Goal: Information Seeking & Learning: Find specific fact

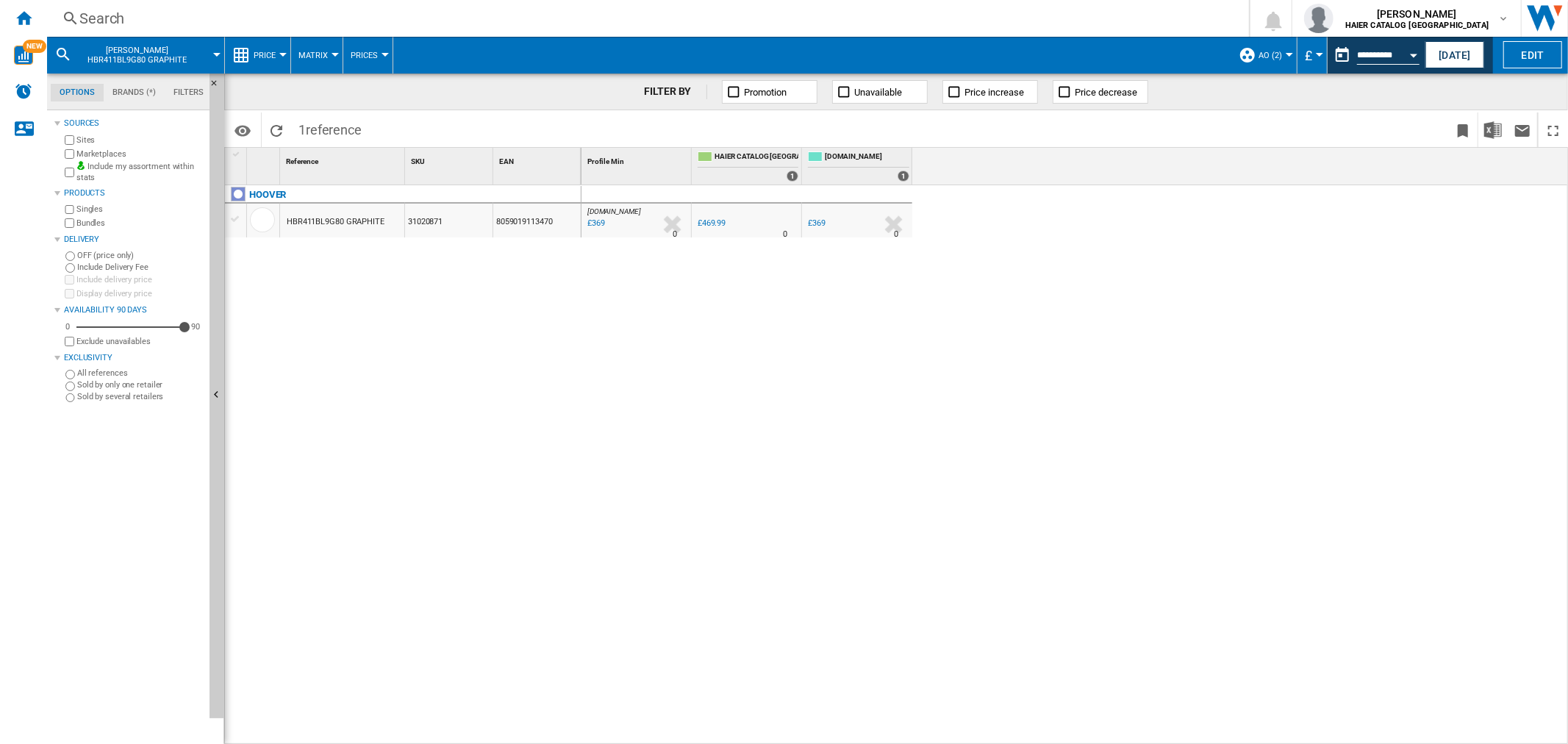
click at [149, 19] on div "Search" at bounding box center [645, 17] width 1131 height 20
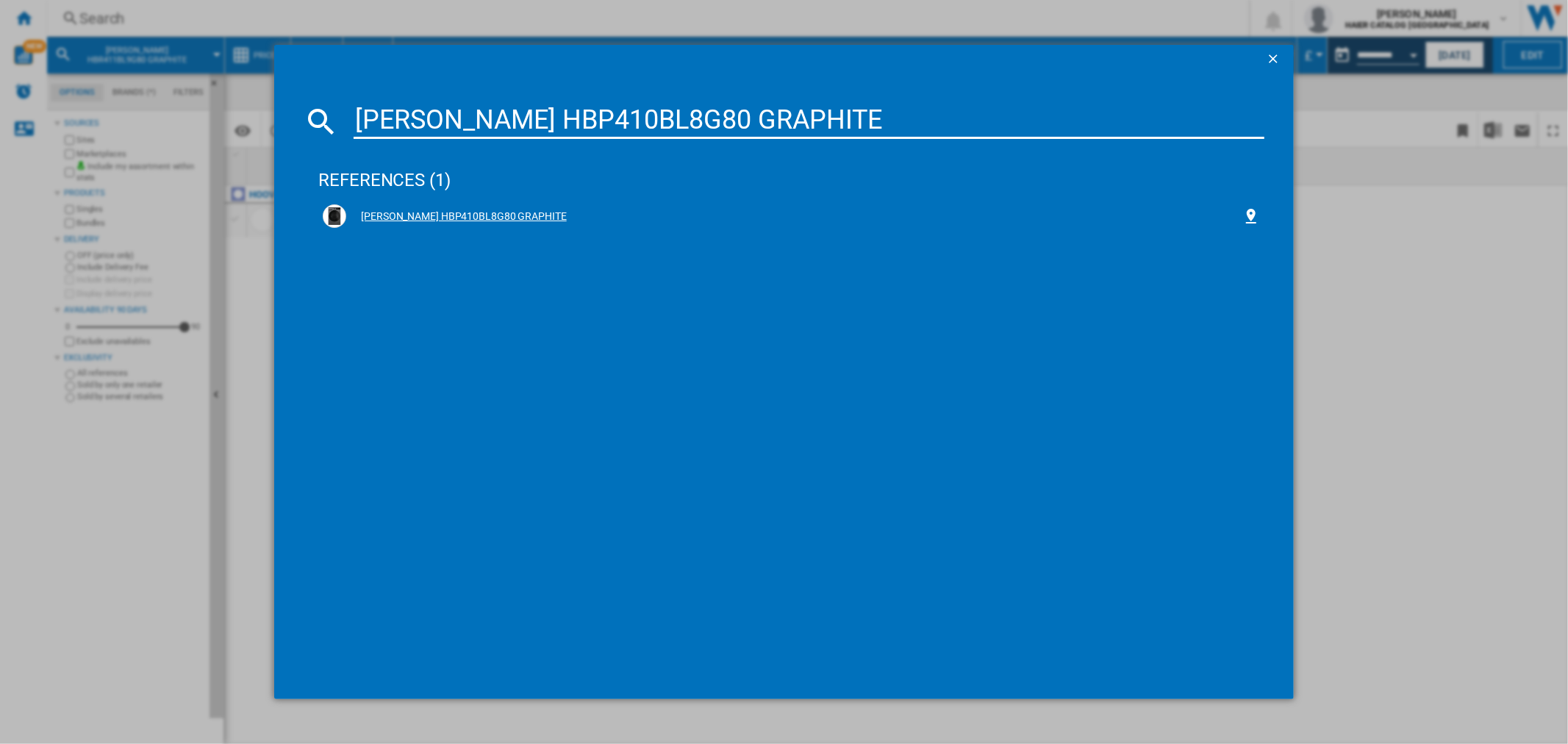
type input "[PERSON_NAME] HBP410BL8G80 GRAPHITE"
click at [450, 212] on div "[PERSON_NAME] HBP410BL8G80 GRAPHITE" at bounding box center [794, 217] width 896 height 14
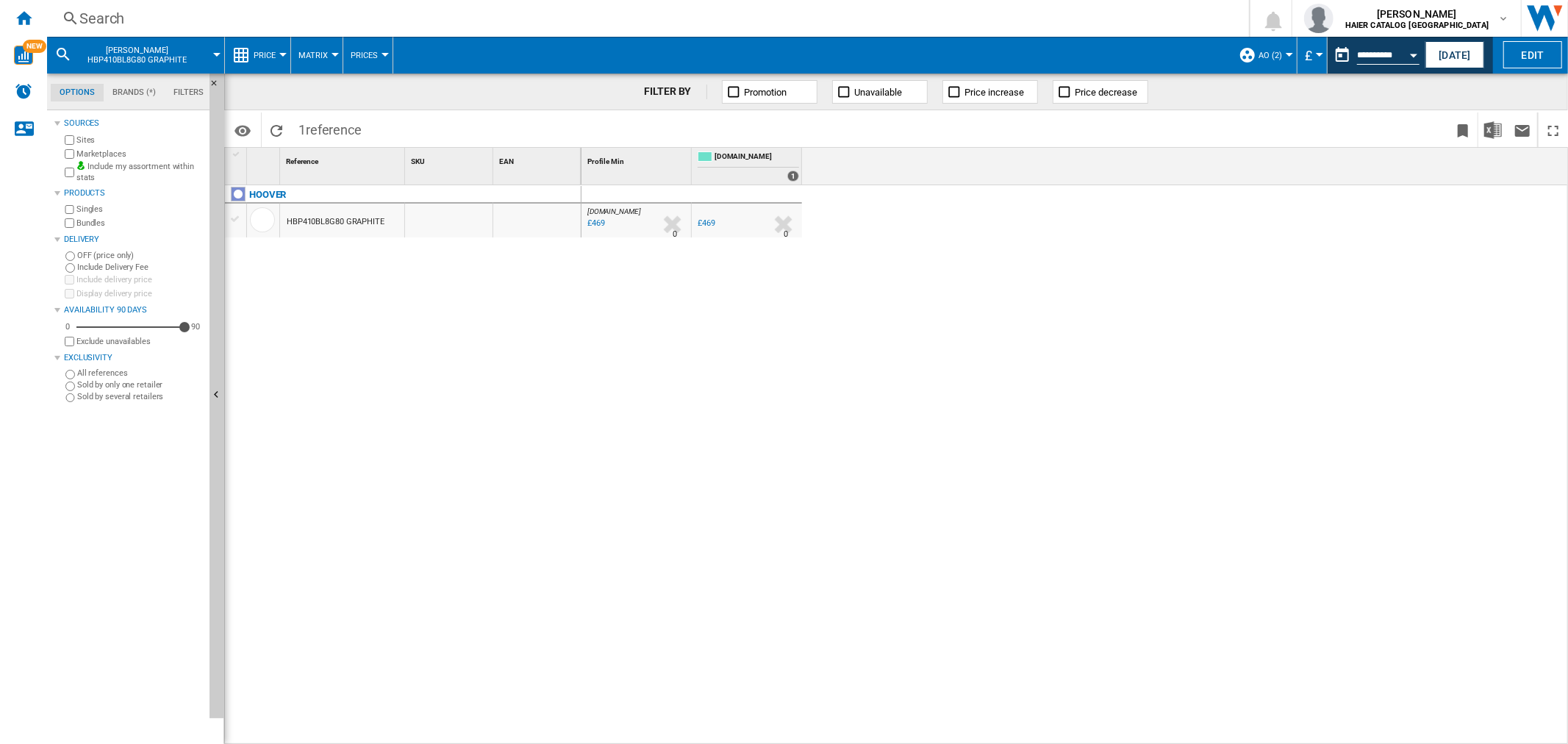
click at [133, 15] on div "Search" at bounding box center [645, 17] width 1131 height 20
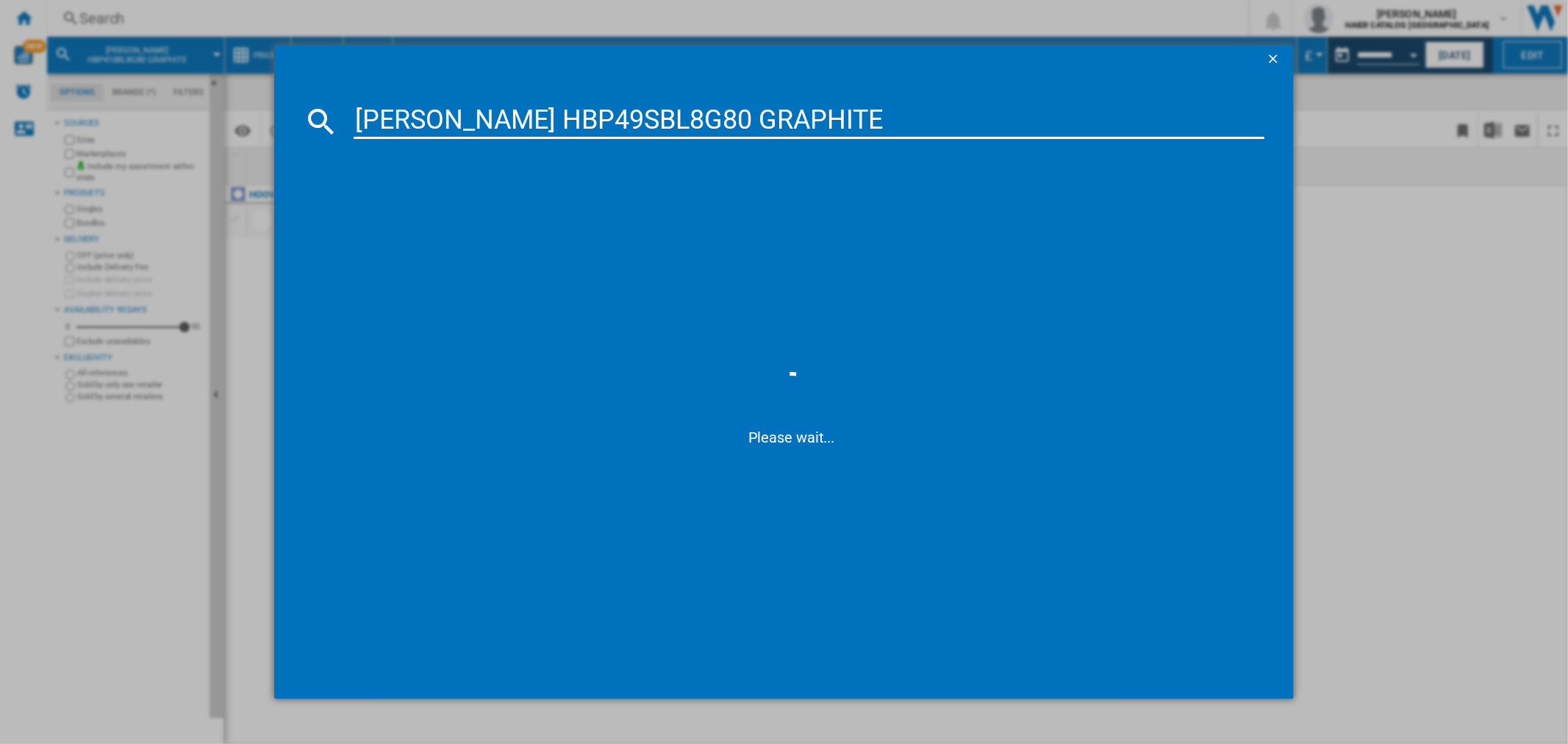
type input "[PERSON_NAME] HBP49SBL8G80 GRAPHITE"
drag, startPoint x: 451, startPoint y: 218, endPoint x: 30, endPoint y: 274, distance: 424.7
click at [451, 218] on div "[PERSON_NAME] HBP49SBL8G80 GRAPHITE" at bounding box center [794, 217] width 896 height 14
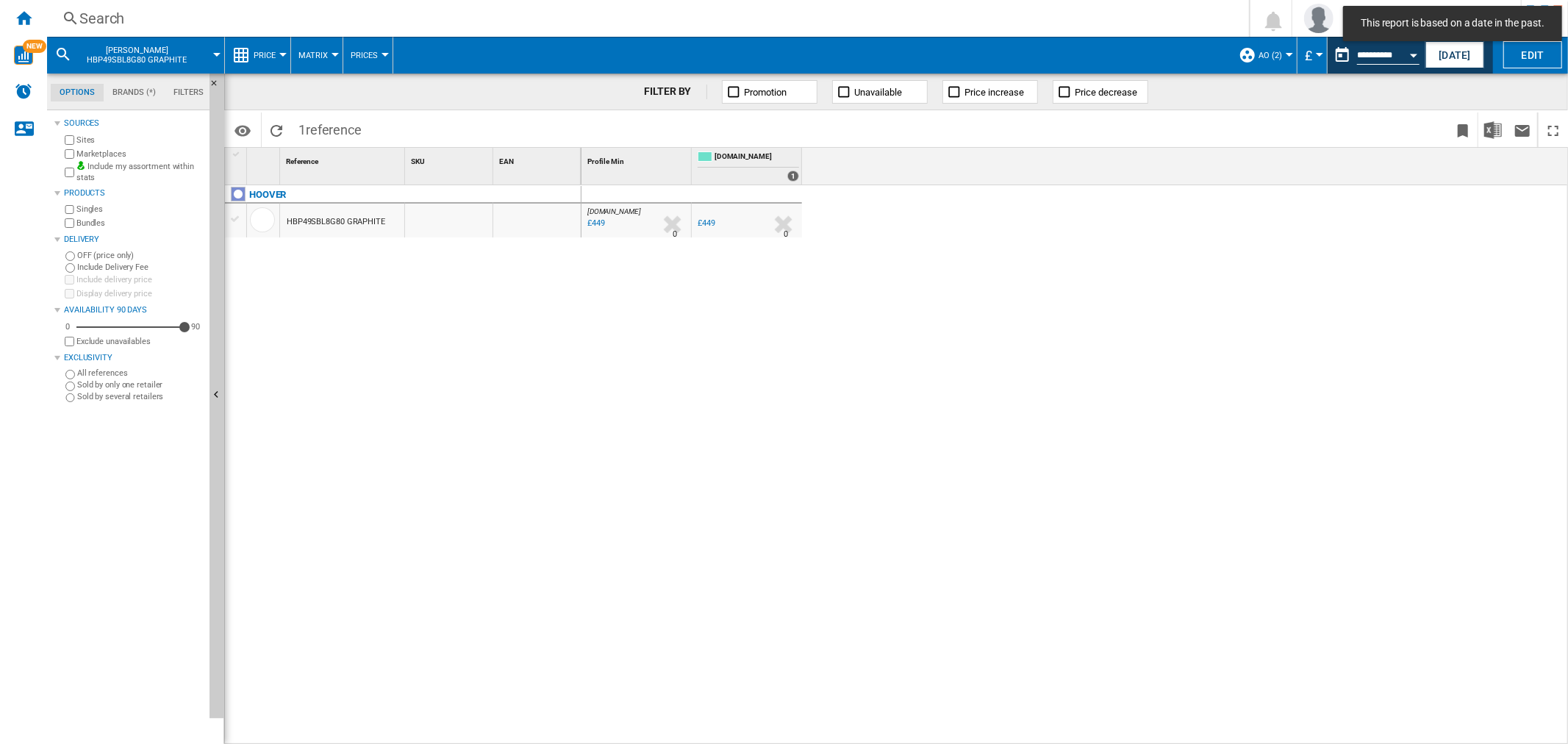
click at [86, 19] on div "Search" at bounding box center [645, 17] width 1131 height 20
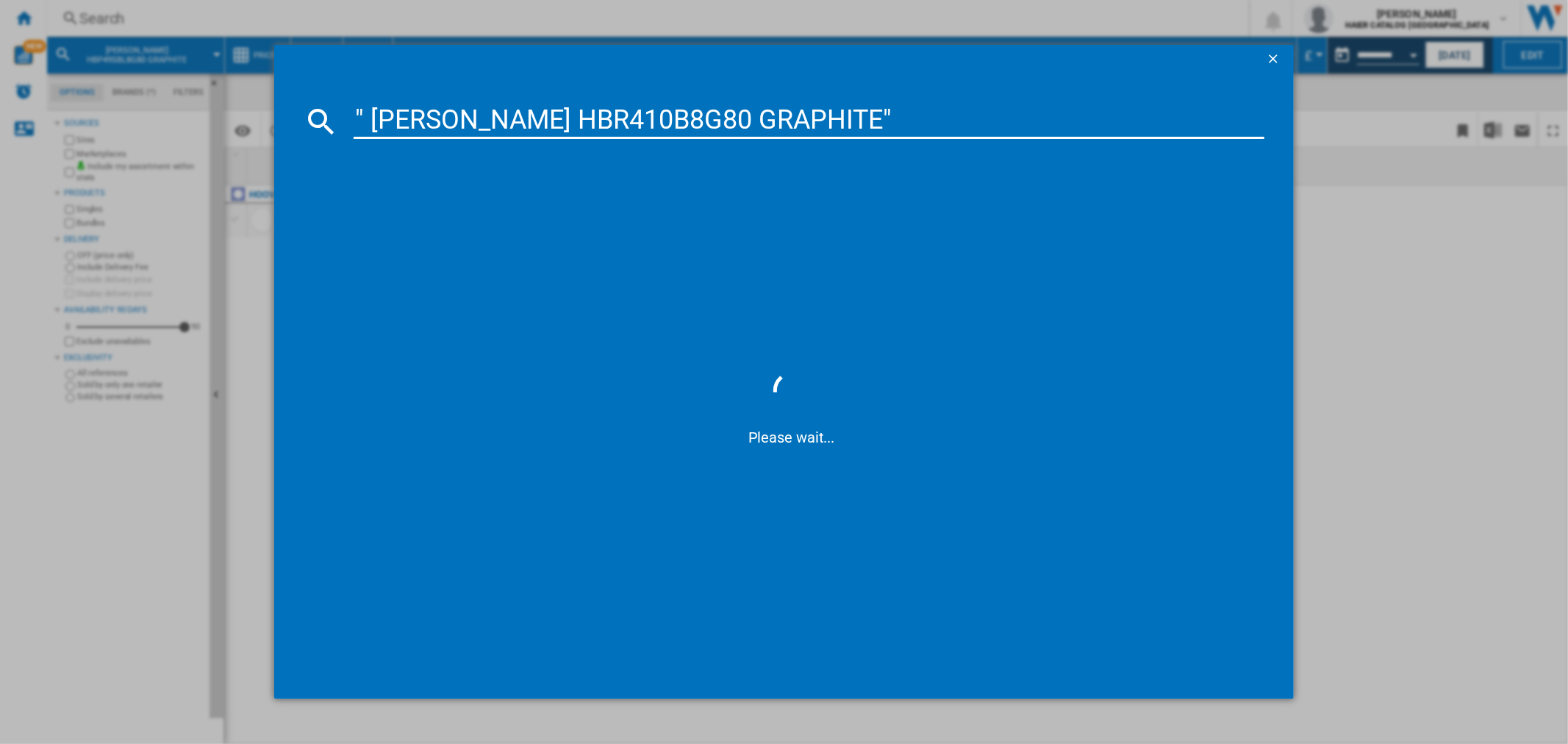
type input "" [PERSON_NAME] HBR410B8G80 GRAPHITE""
drag, startPoint x: 807, startPoint y: 116, endPoint x: 138, endPoint y: 98, distance: 669.2
click at [138, 98] on div "" [PERSON_NAME] HBR410B8G80 GRAPHITE" Please wait..." at bounding box center [784, 372] width 1568 height 744
drag, startPoint x: 816, startPoint y: 112, endPoint x: 309, endPoint y: 119, distance: 507.0
click at [309, 119] on div "" [PERSON_NAME] HBR410B8G80 GRAPHITE"" at bounding box center [784, 121] width 960 height 36
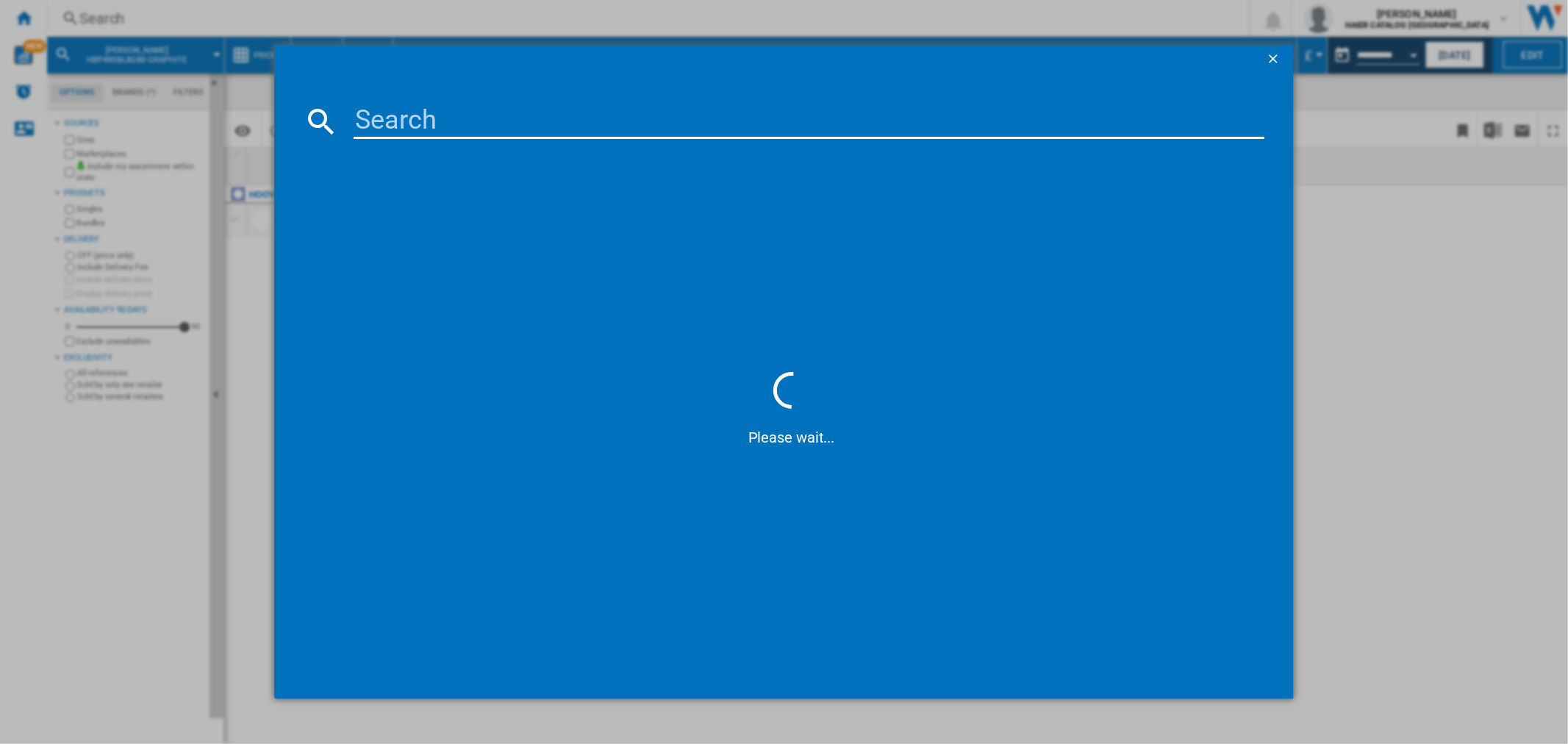
paste input "" [PERSON_NAME] HBR410B8G80 GRAPHITE""
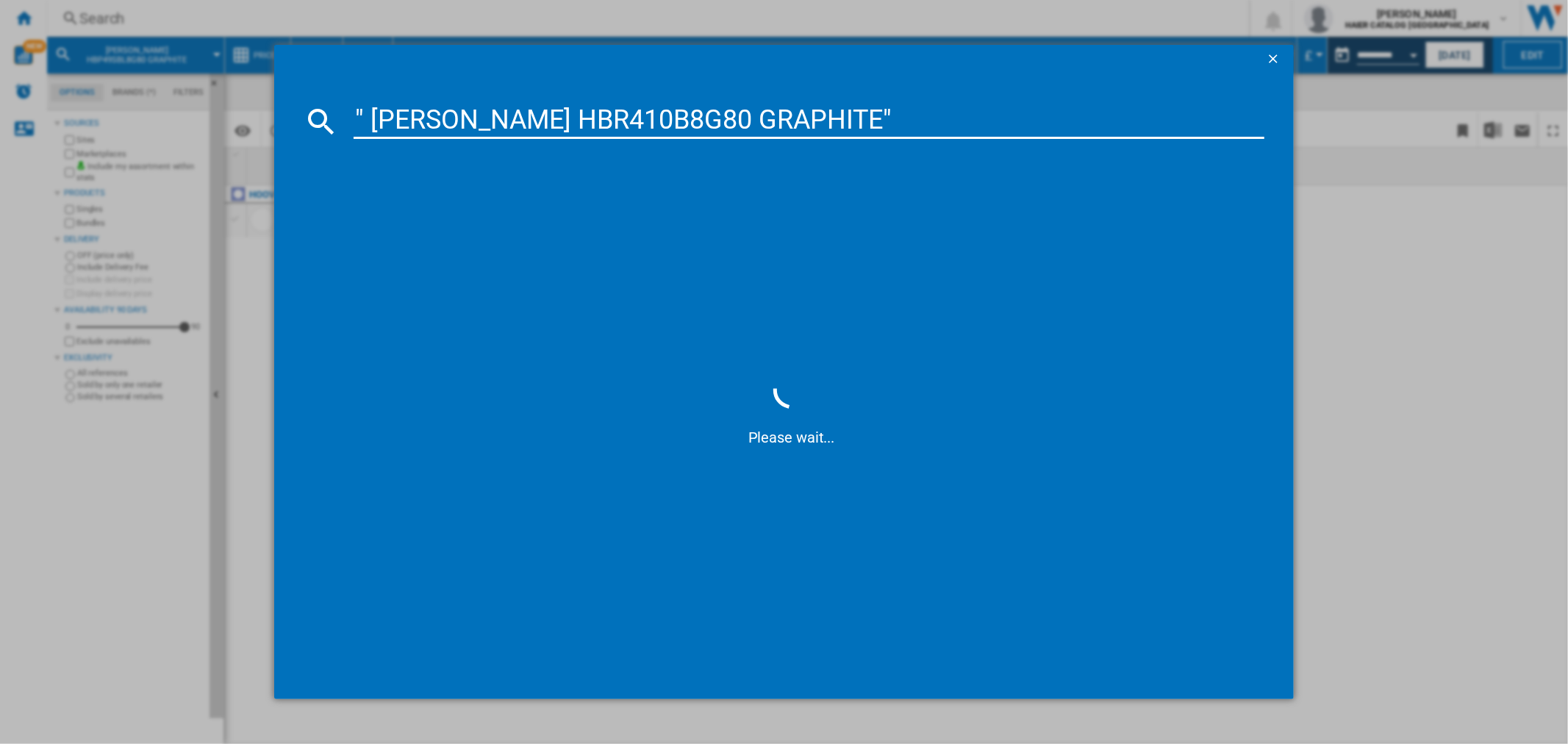
click at [378, 114] on input "" [PERSON_NAME] HBR410B8G80 GRAPHITE"" at bounding box center [809, 121] width 910 height 36
click at [876, 115] on input "[PERSON_NAME] HBR410B8G80 GRAPHITE"" at bounding box center [809, 121] width 910 height 36
type input "[PERSON_NAME] HBR410B8G80 GRAPHITE"
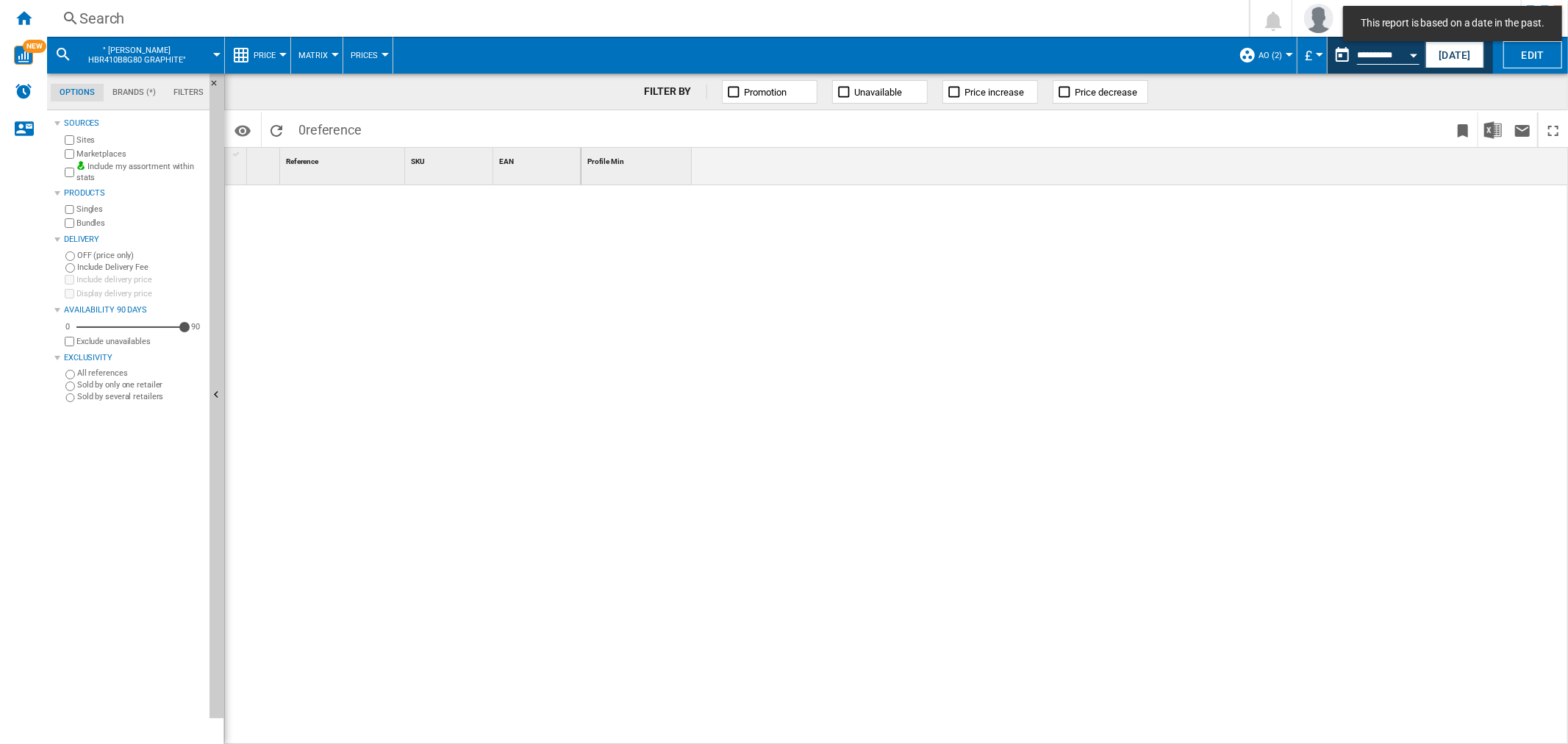
click at [106, 13] on div "Search" at bounding box center [645, 17] width 1131 height 20
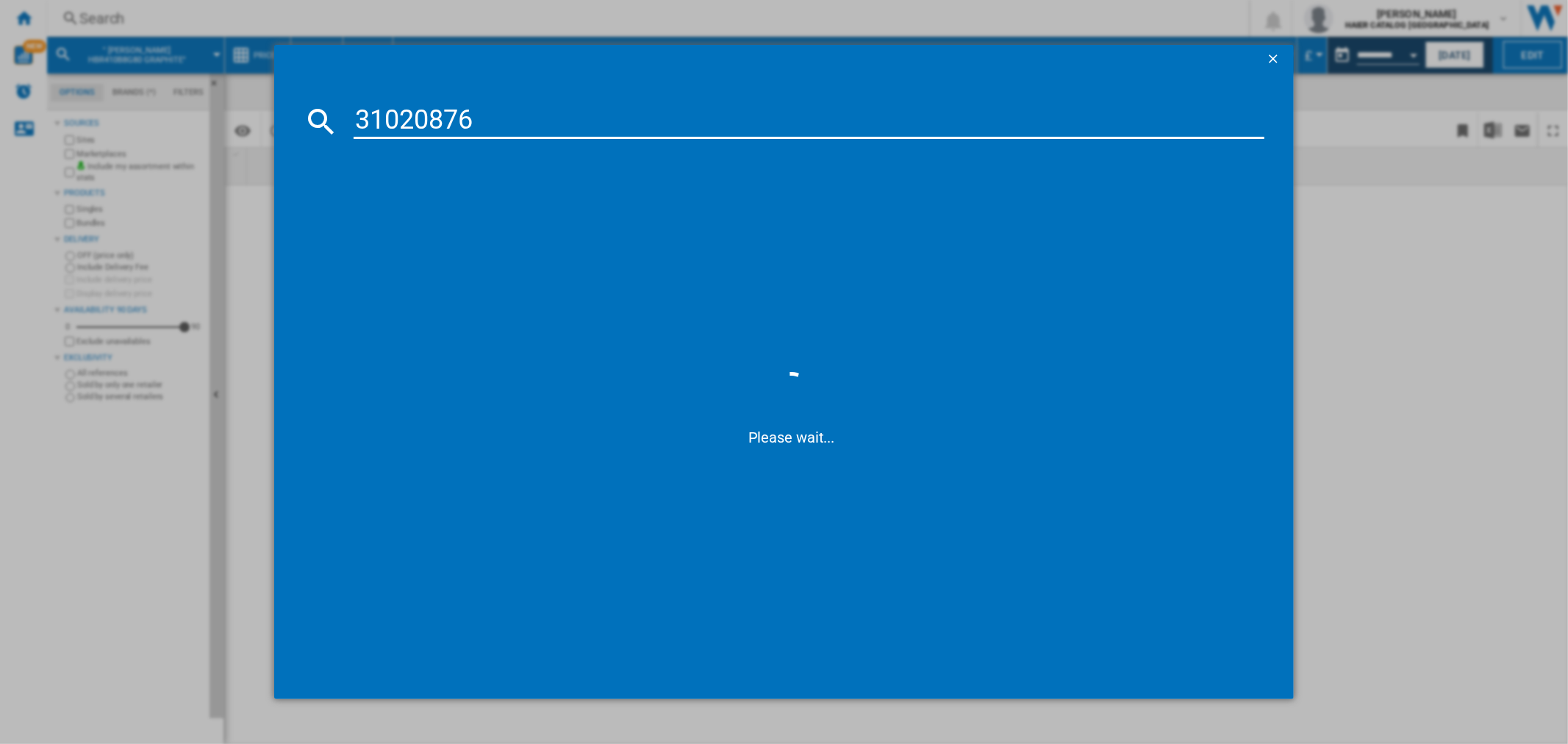
type input "31020876"
click at [447, 214] on div "[PERSON_NAME] HBR410BL8G80 GRAPHITE" at bounding box center [794, 217] width 896 height 14
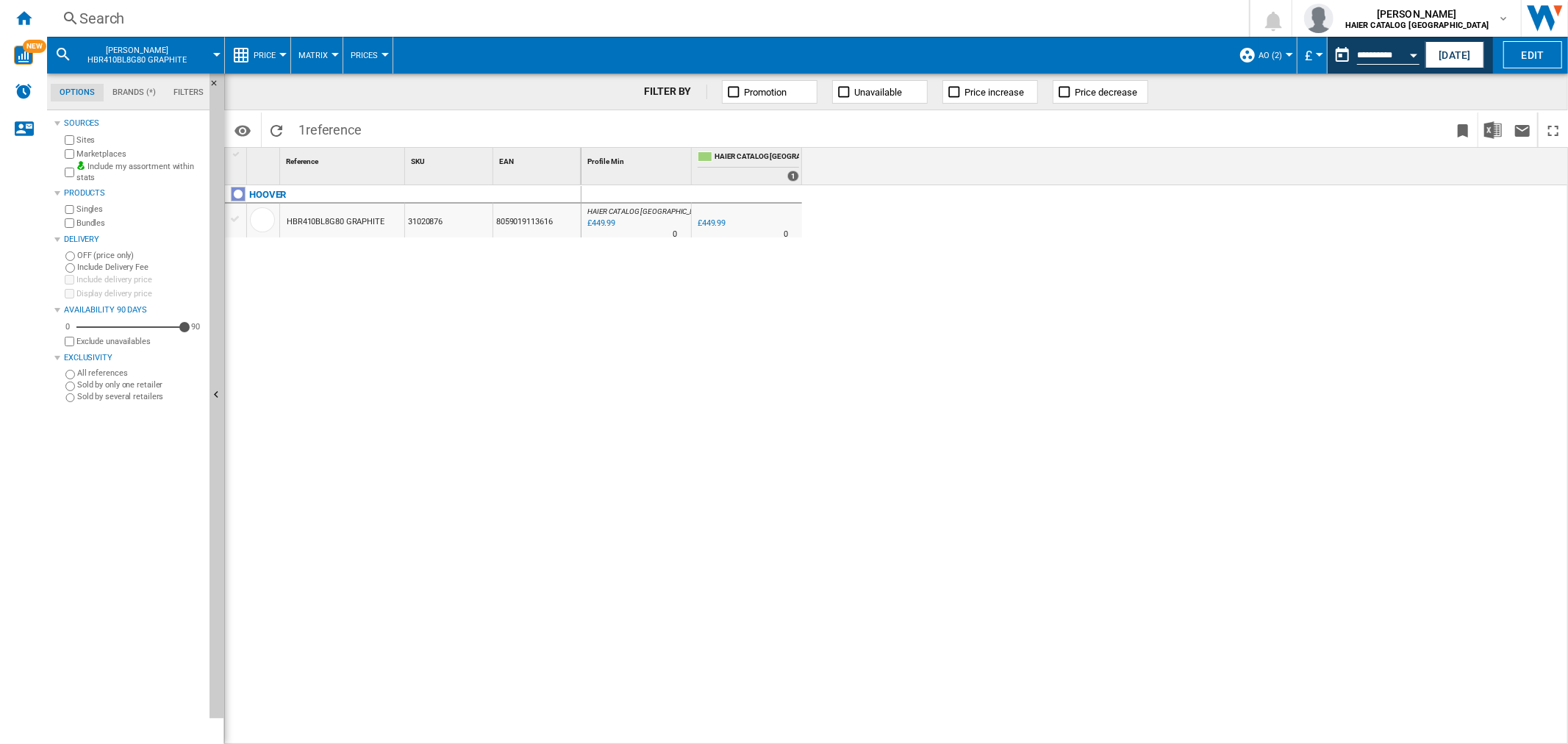
click at [135, 20] on div "Search" at bounding box center [645, 17] width 1131 height 20
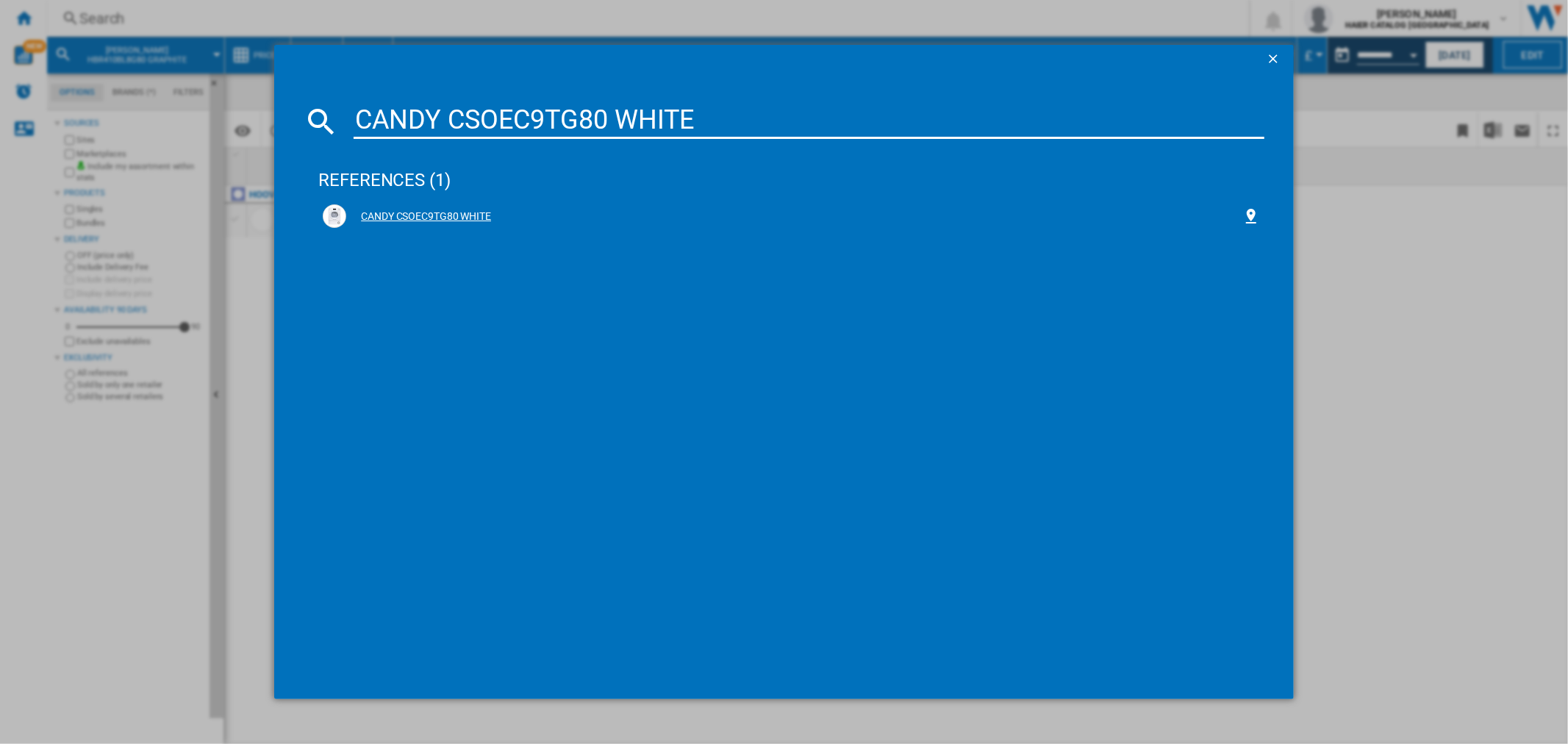
type input "CANDY CSOEC9TG80 WHITE"
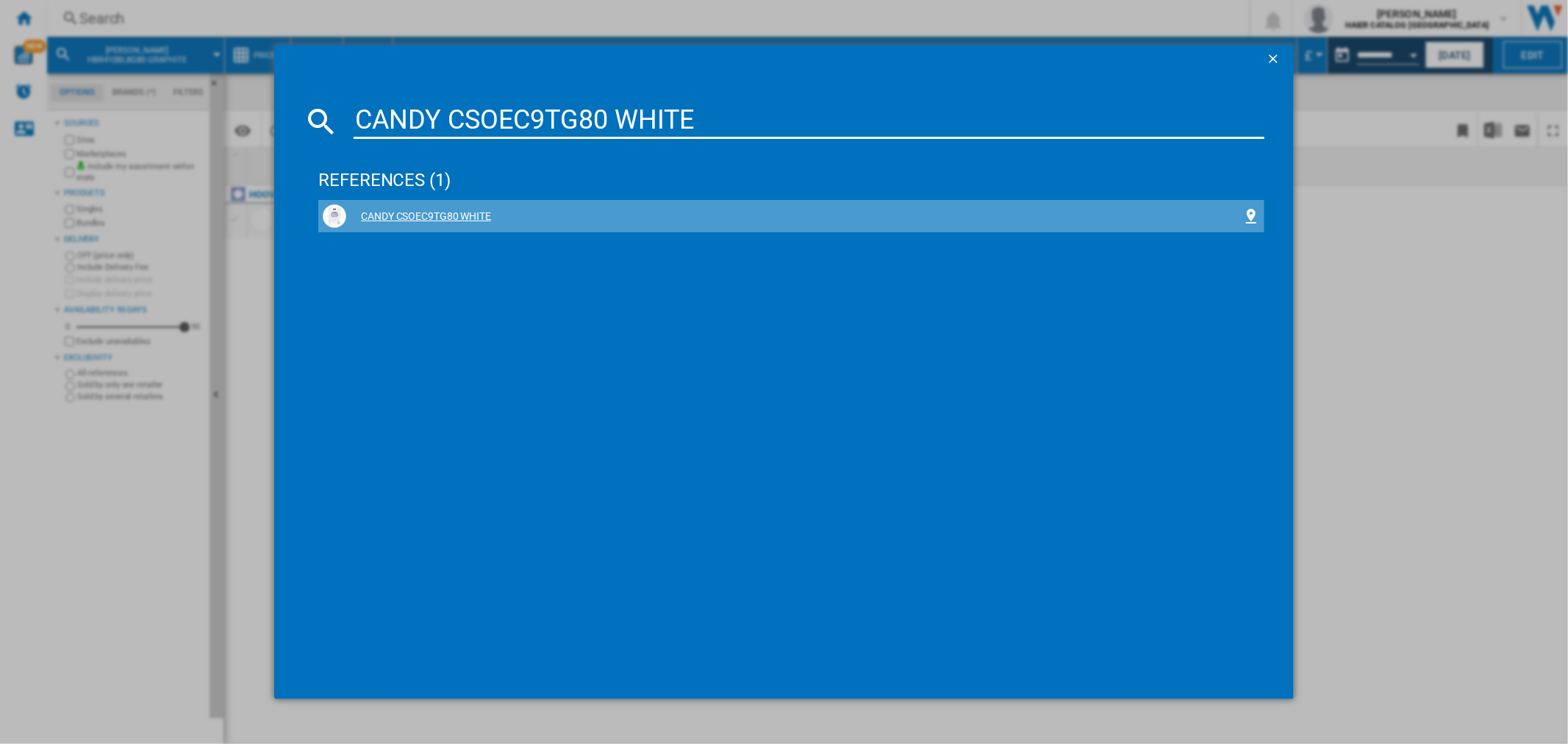
click at [407, 214] on div "CANDY CSOEC9TG80 WHITE" at bounding box center [794, 217] width 896 height 14
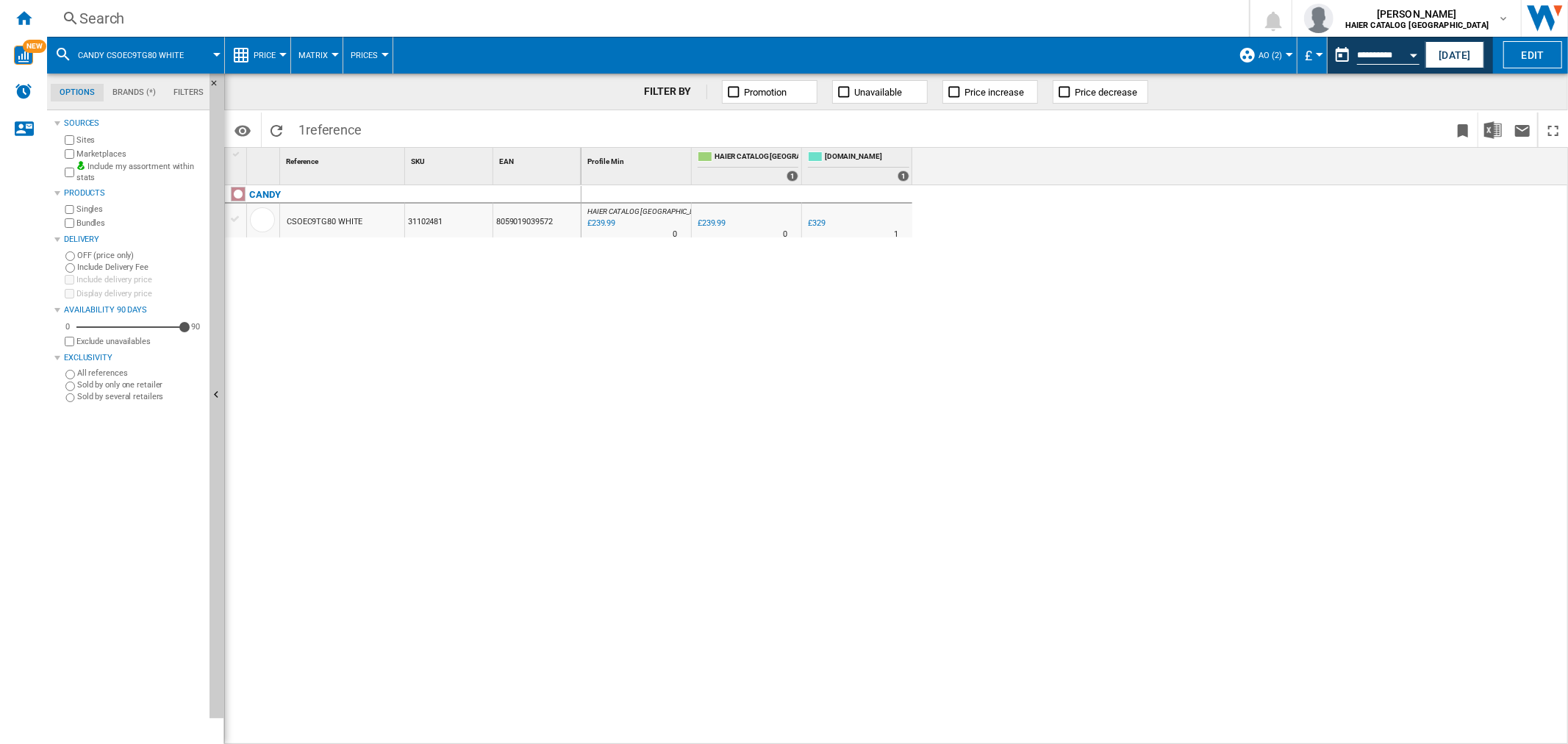
click at [139, 15] on div "Search" at bounding box center [645, 17] width 1131 height 20
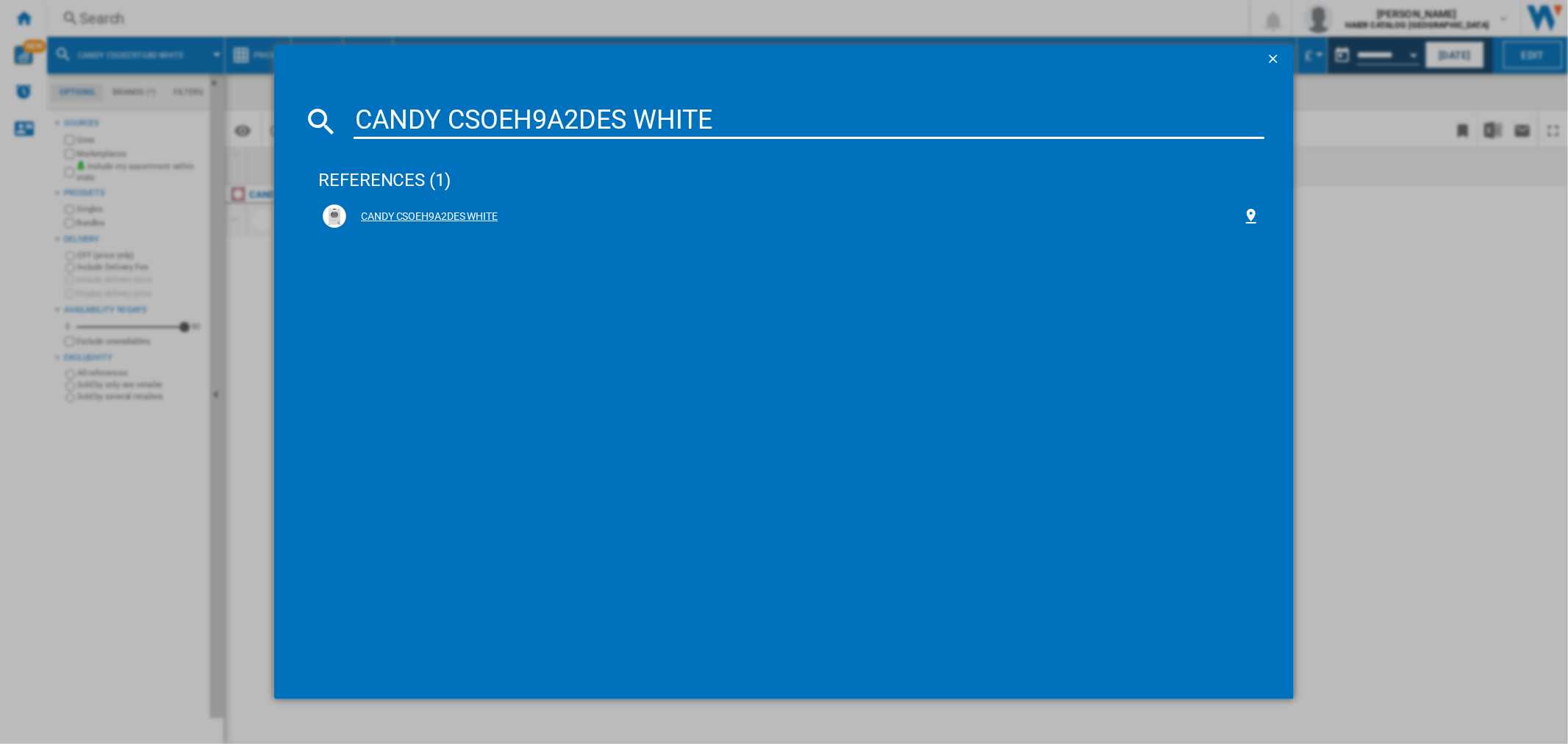
type input "CANDY CSOEH9A2DES WHITE"
click at [437, 211] on div "CANDY CSOEH9A2DES WHITE" at bounding box center [794, 217] width 896 height 14
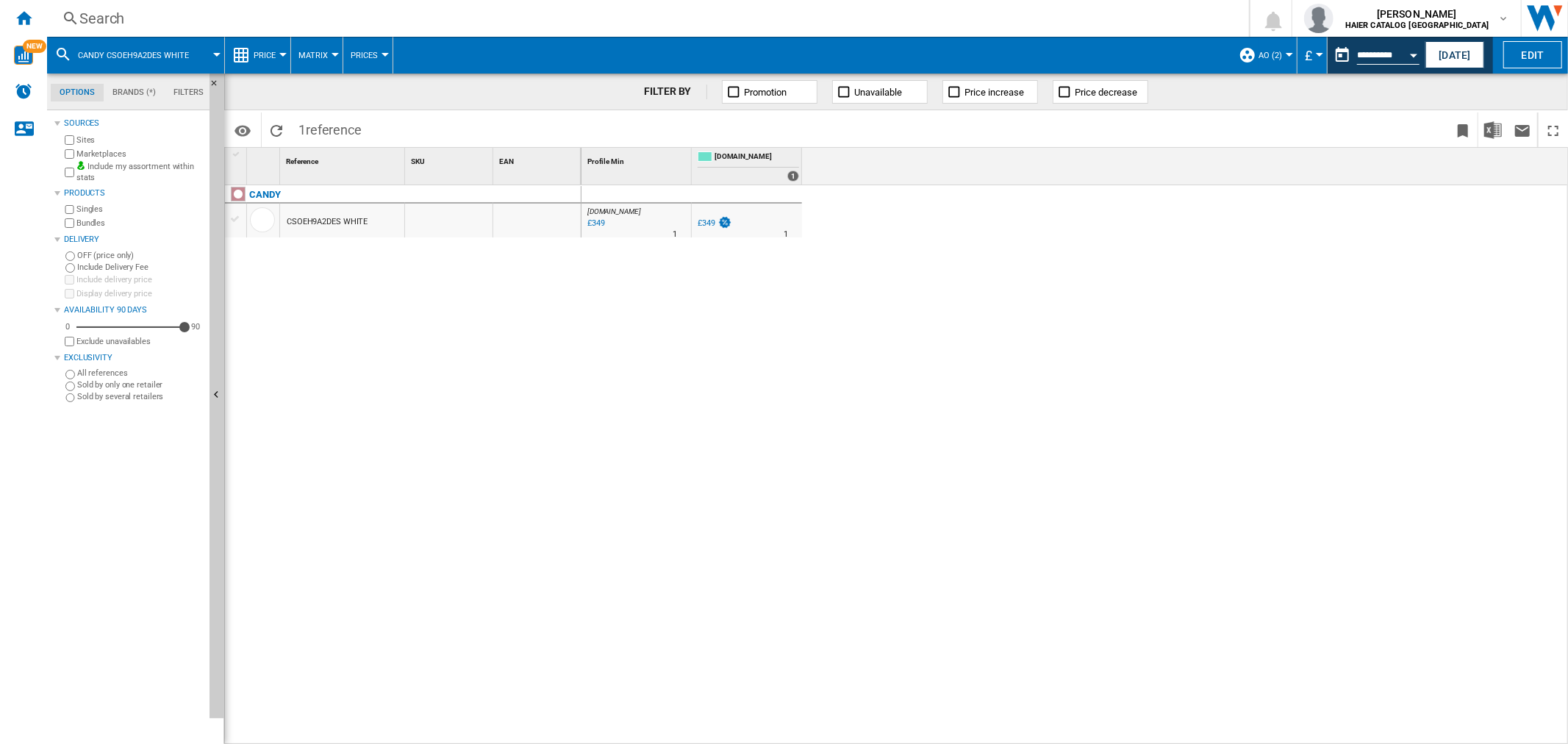
click at [120, 15] on div "Search" at bounding box center [645, 17] width 1131 height 20
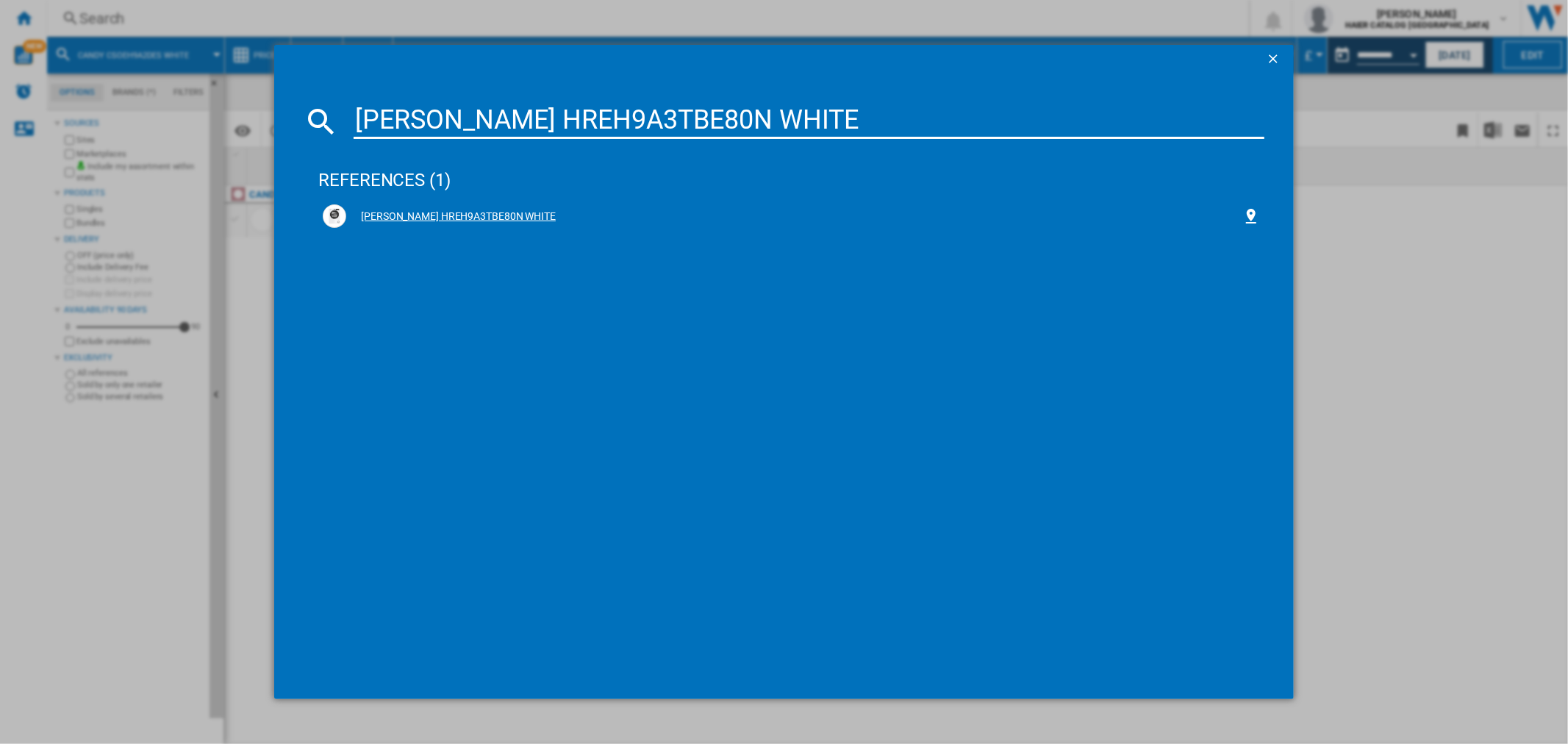
type input "[PERSON_NAME] HREH9A3TBE80N WHITE"
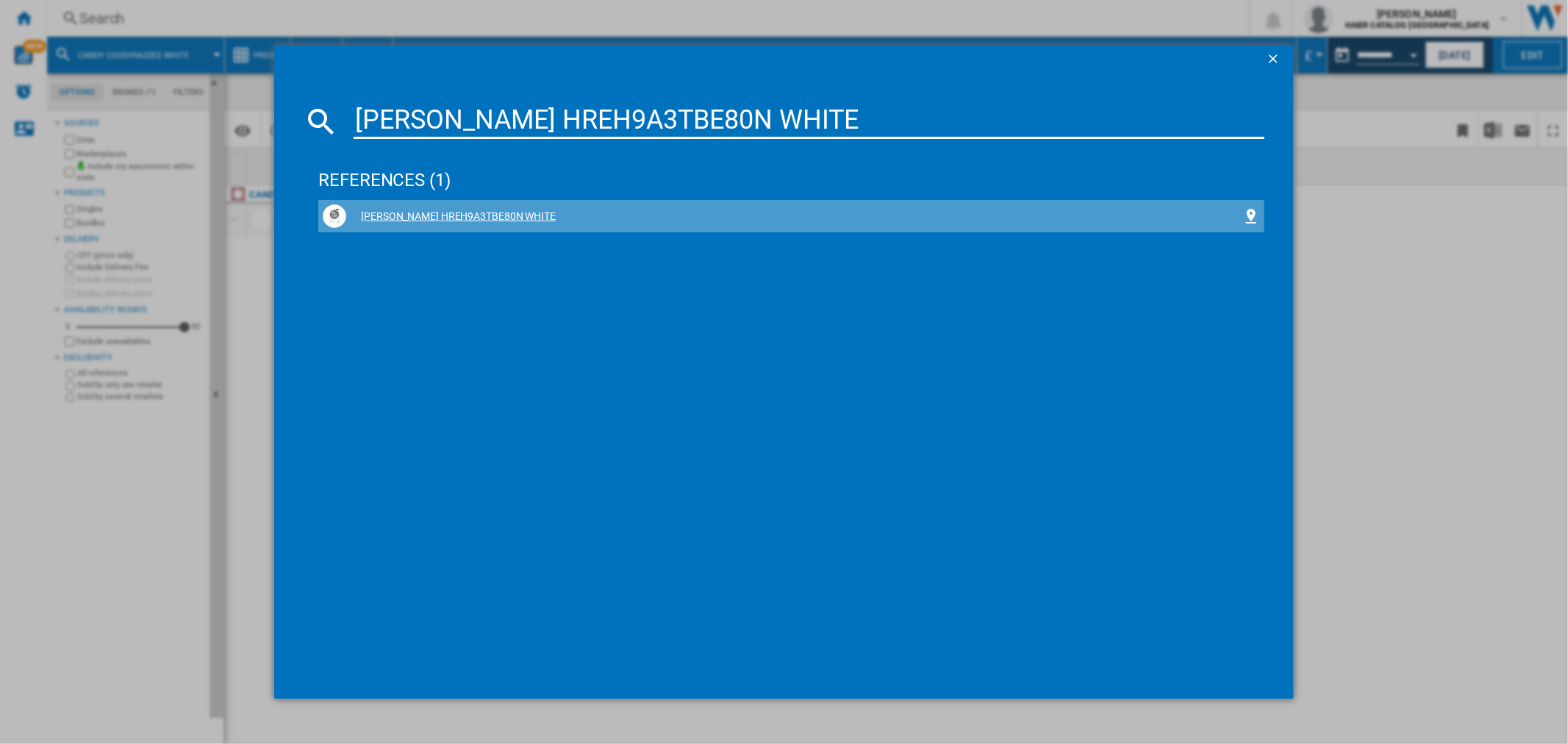
click at [472, 207] on div "[PERSON_NAME] HREH9A3TBE80N WHITE" at bounding box center [791, 216] width 937 height 23
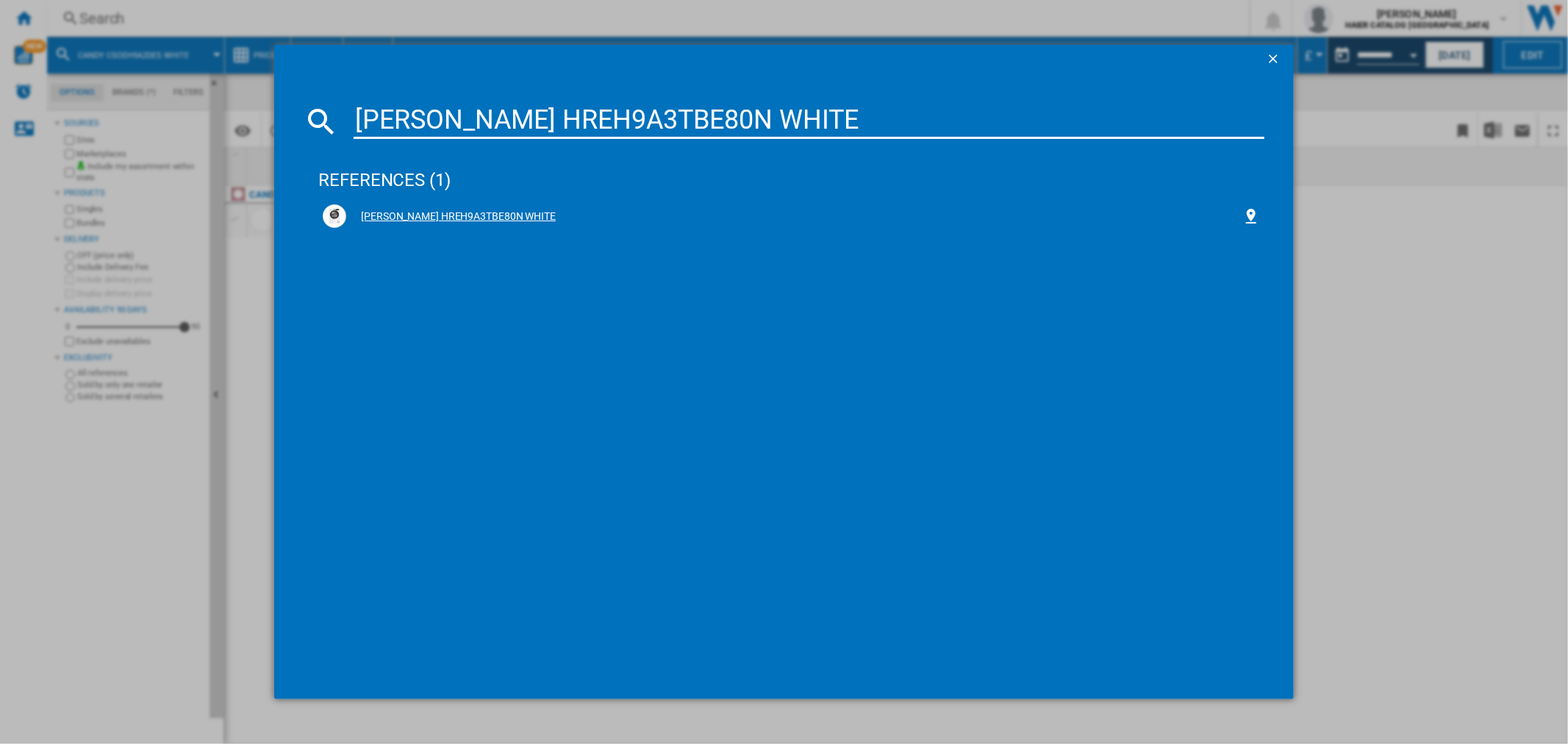
click at [443, 215] on div "[PERSON_NAME] HREH9A3TBE80N WHITE" at bounding box center [794, 217] width 896 height 14
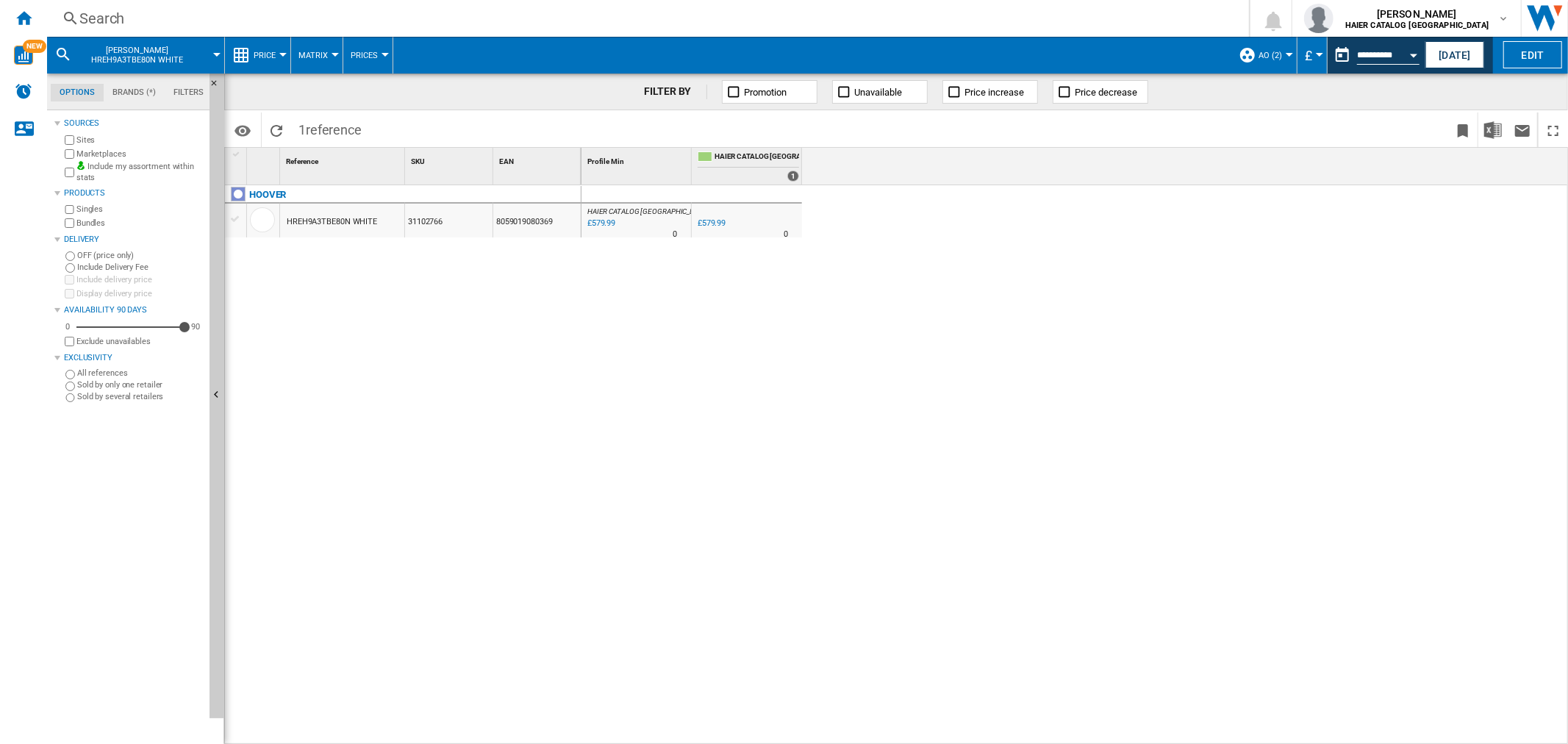
click at [144, 14] on div "Search" at bounding box center [645, 17] width 1131 height 20
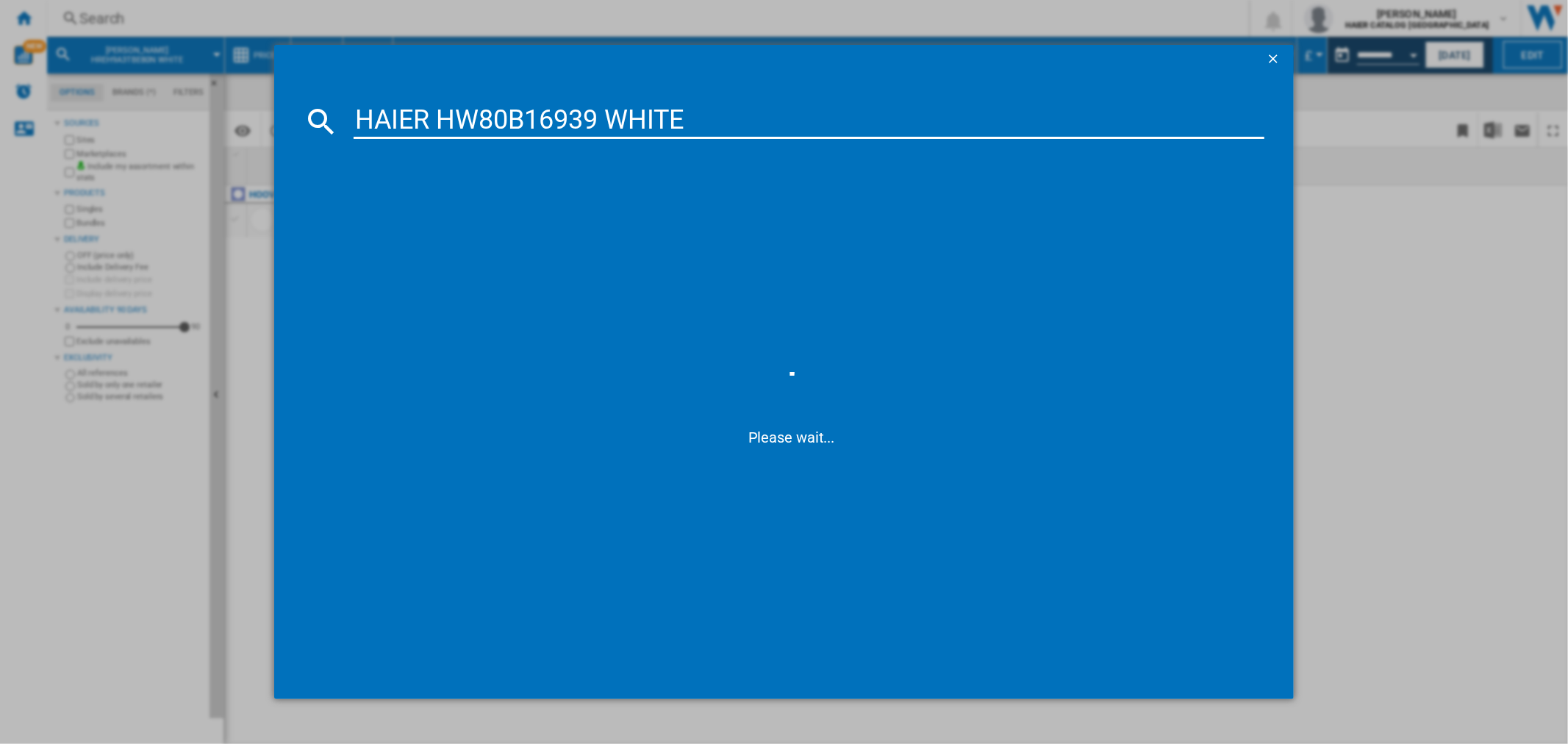
type input "HAIER HW80B16939 WHITE"
click at [408, 214] on div "HAIER HW80B16939 WHITE" at bounding box center [794, 217] width 896 height 14
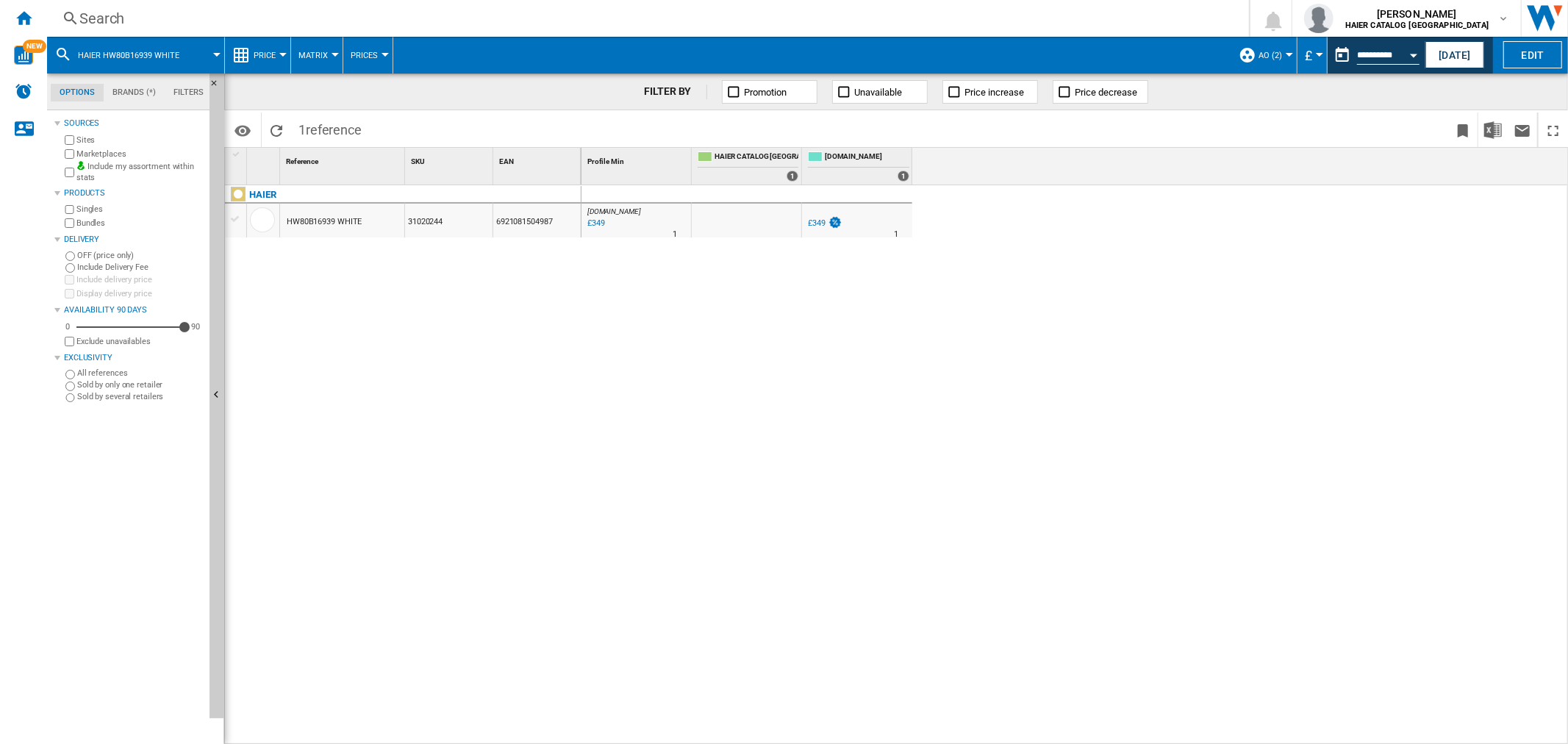
click at [145, 12] on div "Search" at bounding box center [645, 17] width 1131 height 20
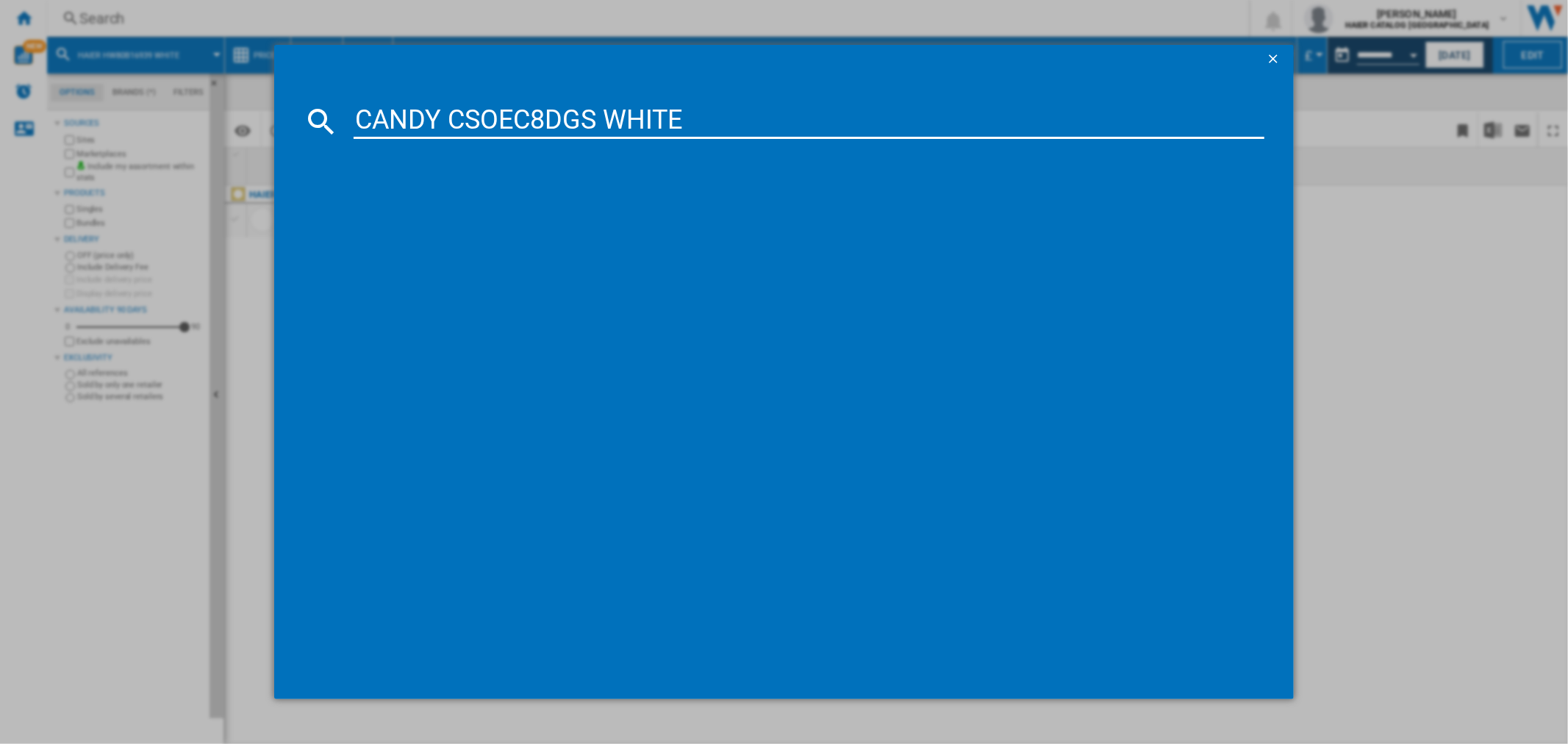
type input "CANDY CSOEC8DGS WHITE"
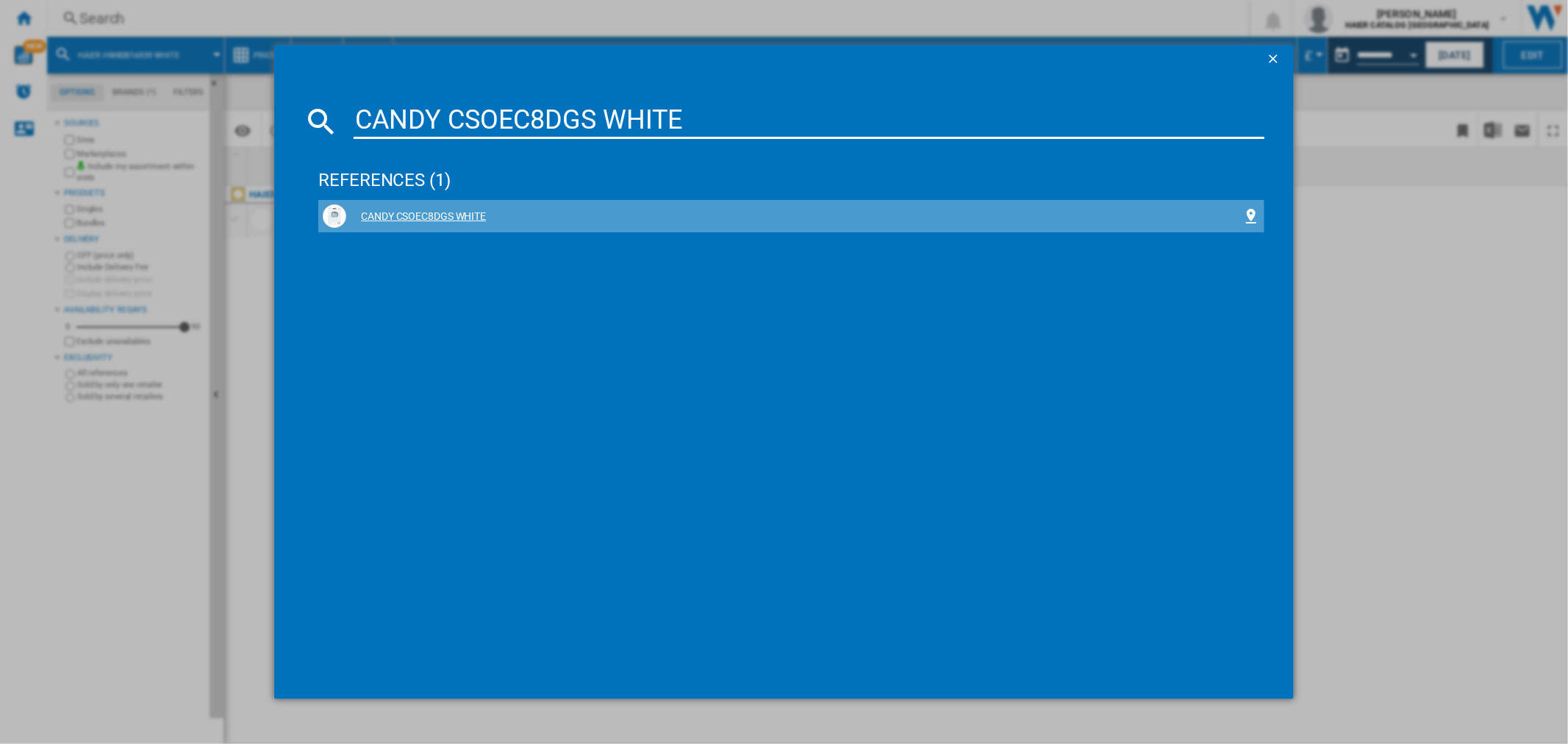
click at [457, 222] on div "CANDY CSOEC8DGS WHITE" at bounding box center [794, 217] width 896 height 14
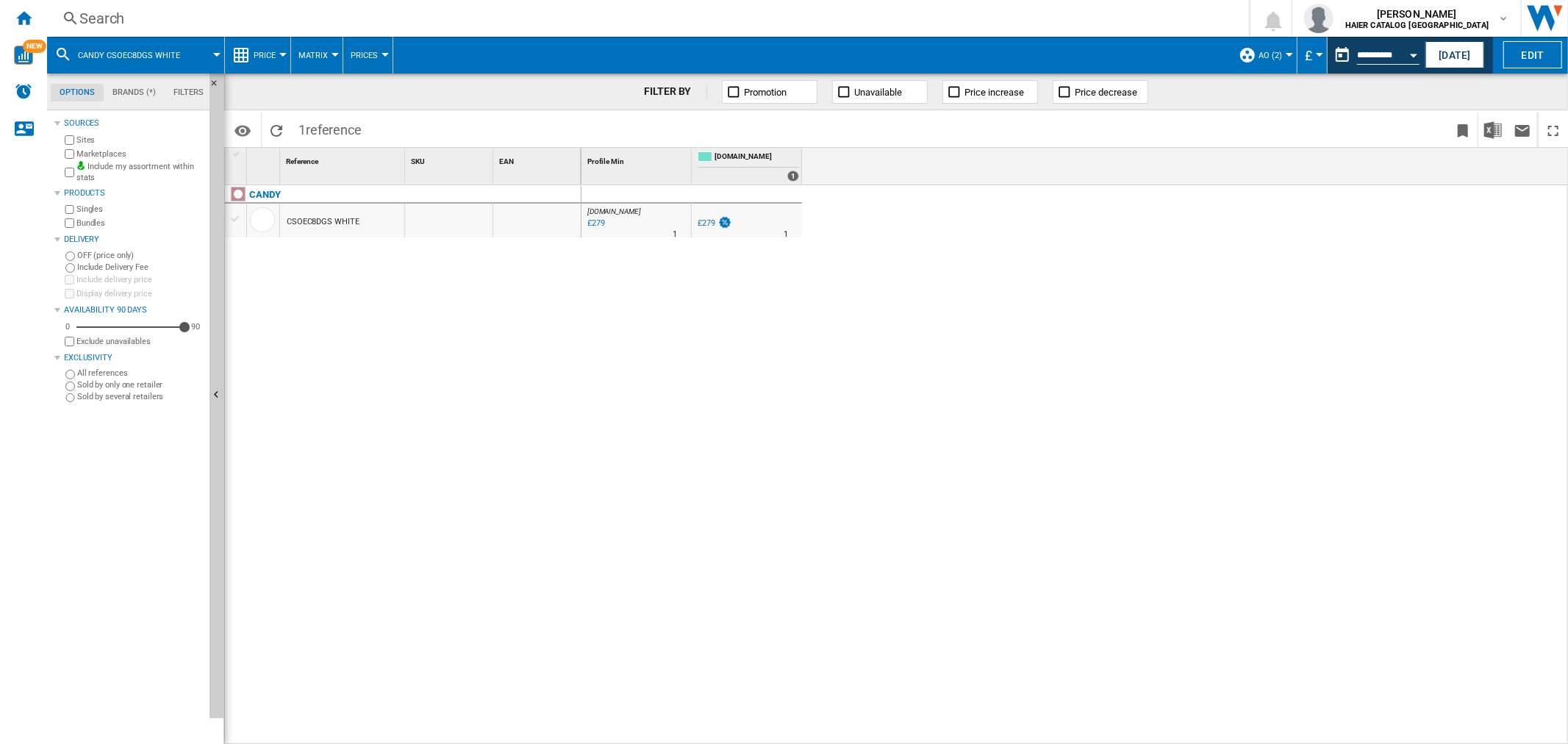
click at [158, 17] on div "Search" at bounding box center [645, 17] width 1131 height 20
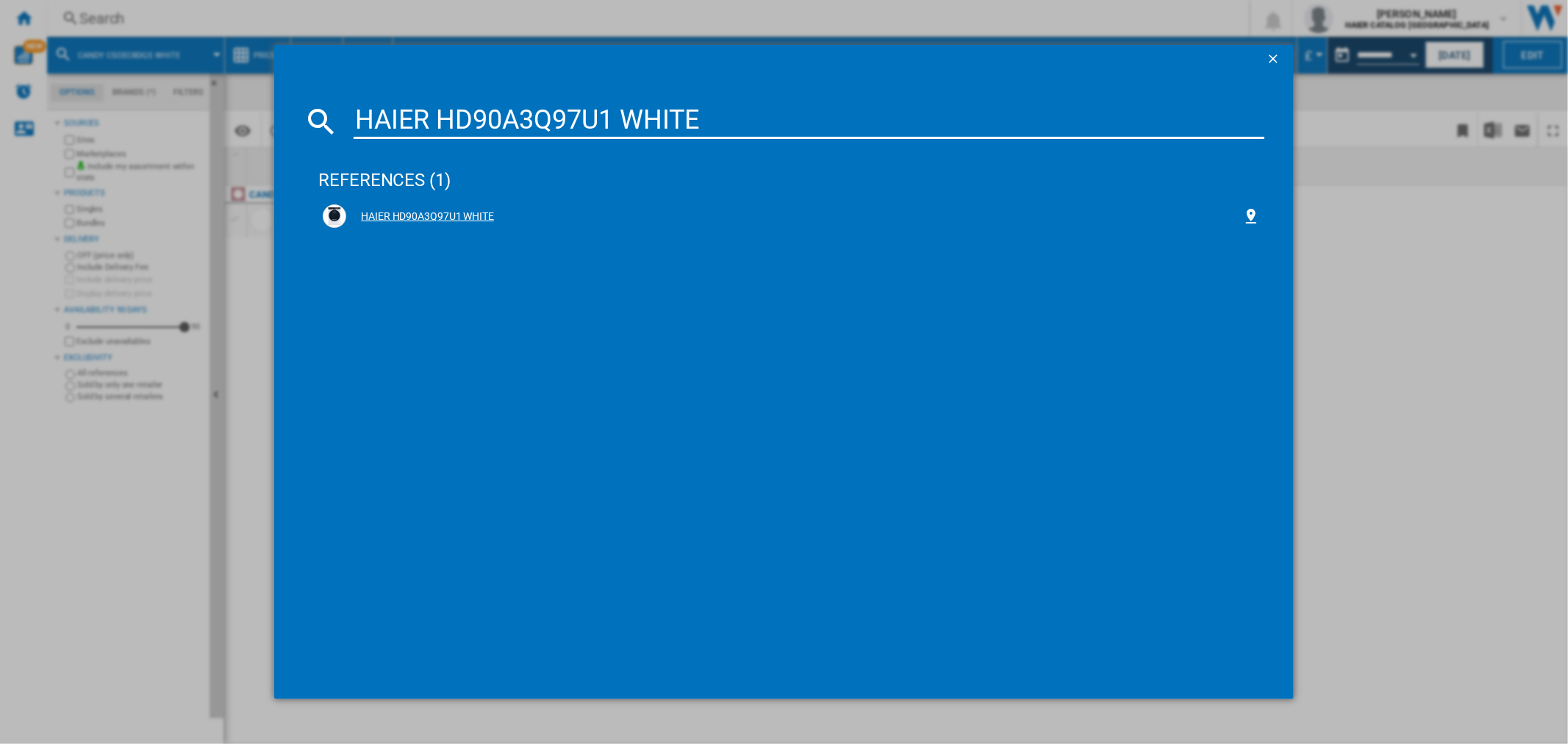
type input "HAIER HD90A3Q97U1 WHITE"
click at [405, 217] on div "HAIER HD90A3Q97U1 WHITE" at bounding box center [794, 217] width 896 height 14
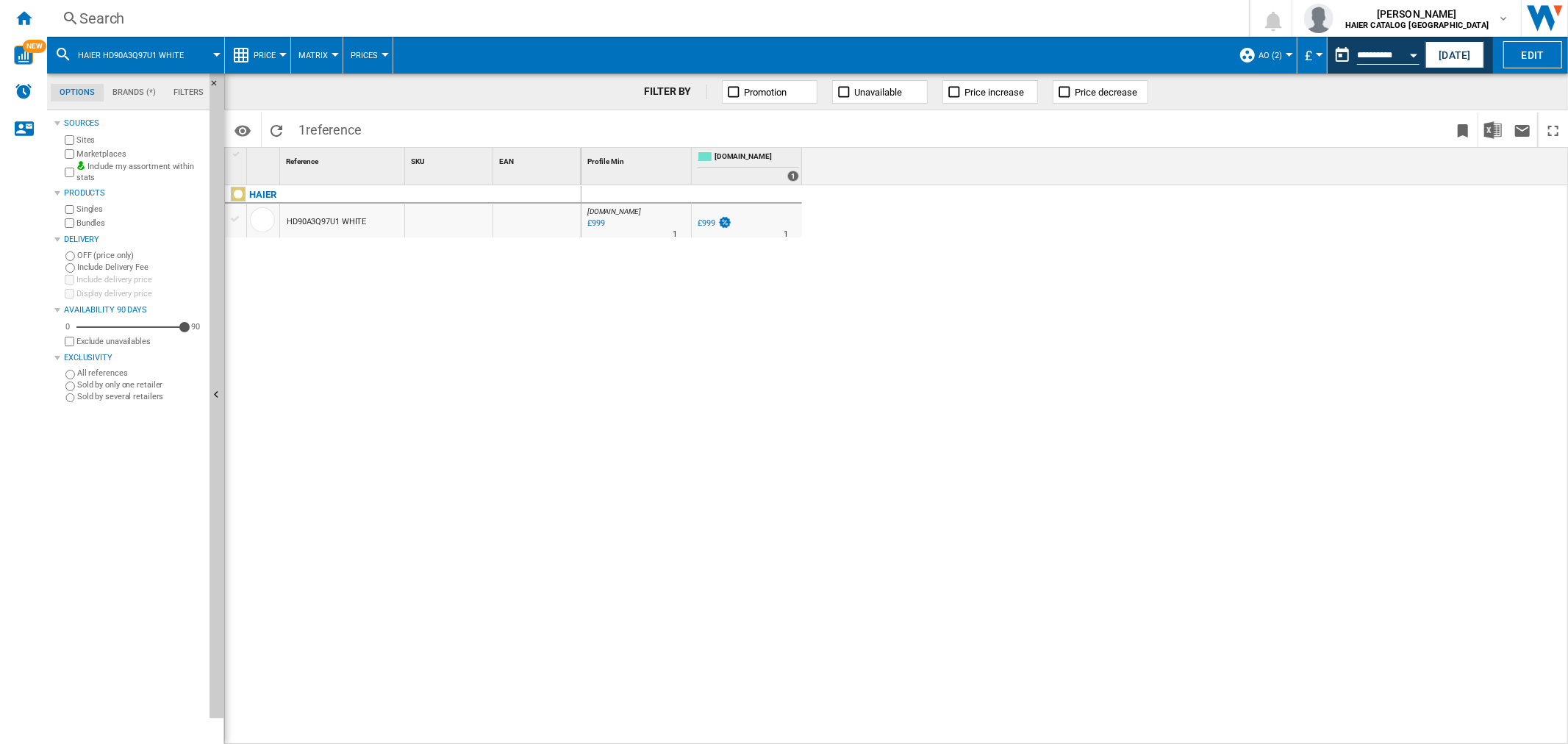
click at [155, 13] on div "Search" at bounding box center [645, 17] width 1131 height 20
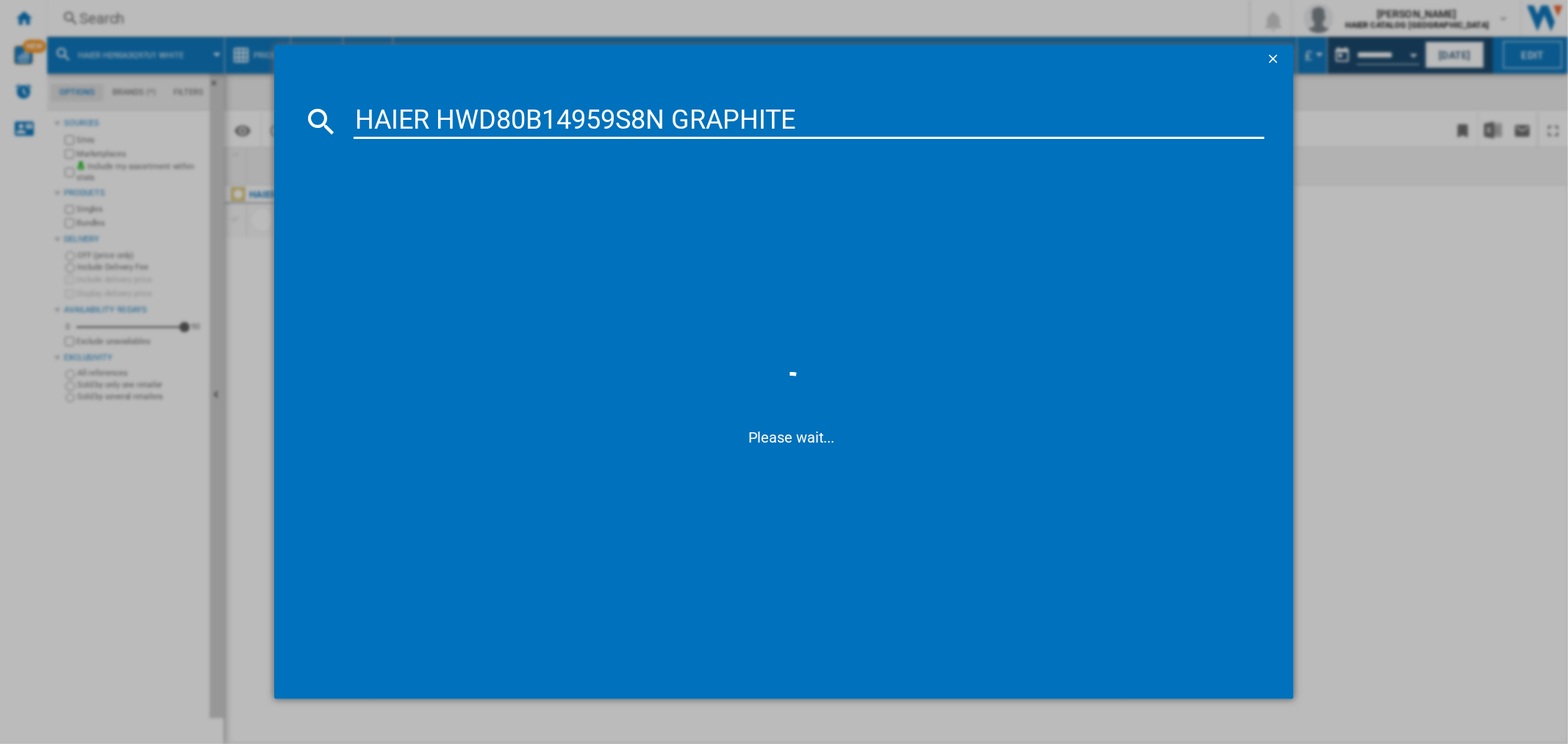
type input "HAIER HWD80B14959S8N GRAPHITE"
click at [437, 211] on div "HAIER HWD80B14959S8N GRAPHITE" at bounding box center [794, 217] width 896 height 14
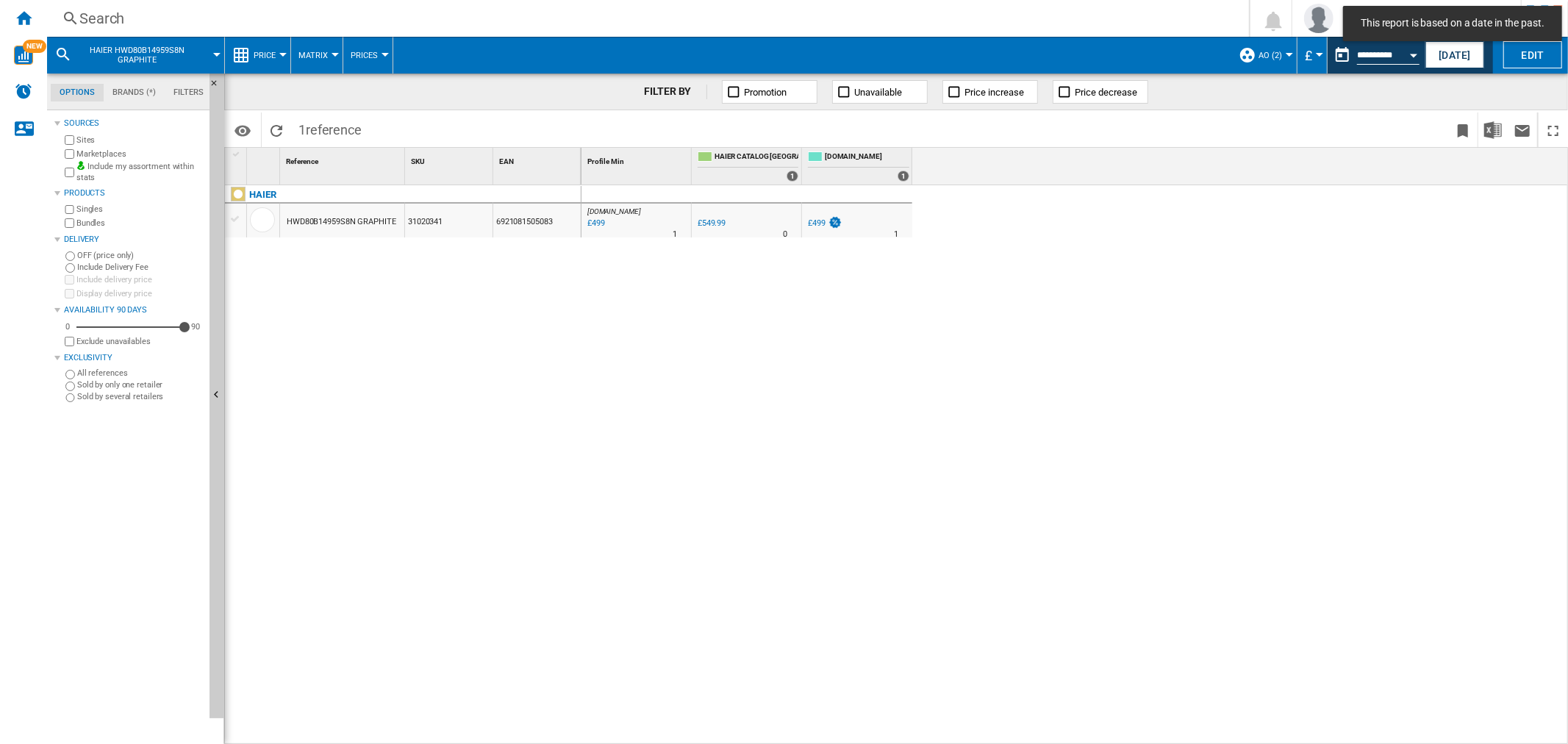
click at [106, 12] on div "Search" at bounding box center [645, 17] width 1131 height 20
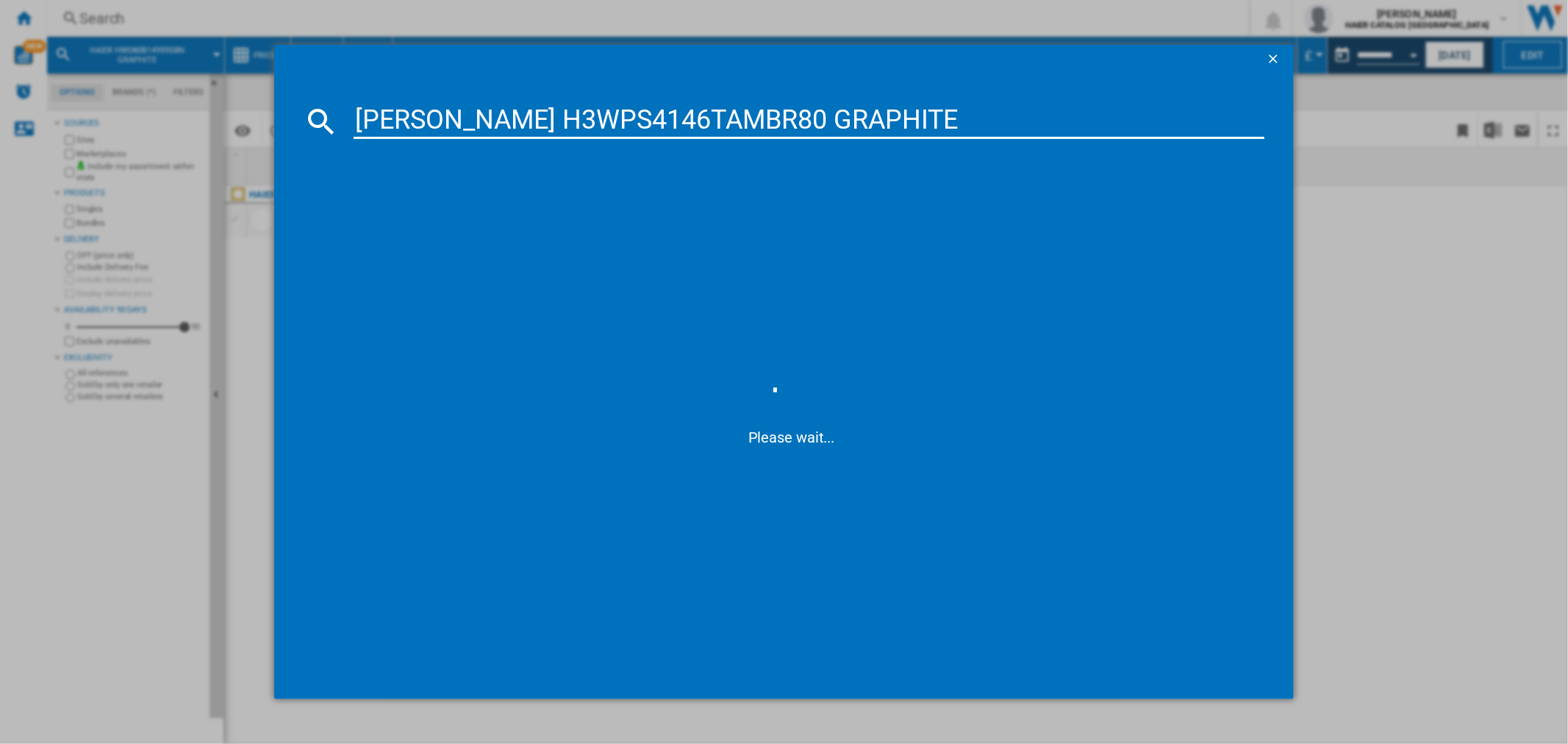
type input "[PERSON_NAME] H3WPS4146TAMBR80 GRAPHITE"
click at [503, 219] on div "[PERSON_NAME] H3WPS4146TAMBR80 GRAPHITE" at bounding box center [794, 217] width 896 height 14
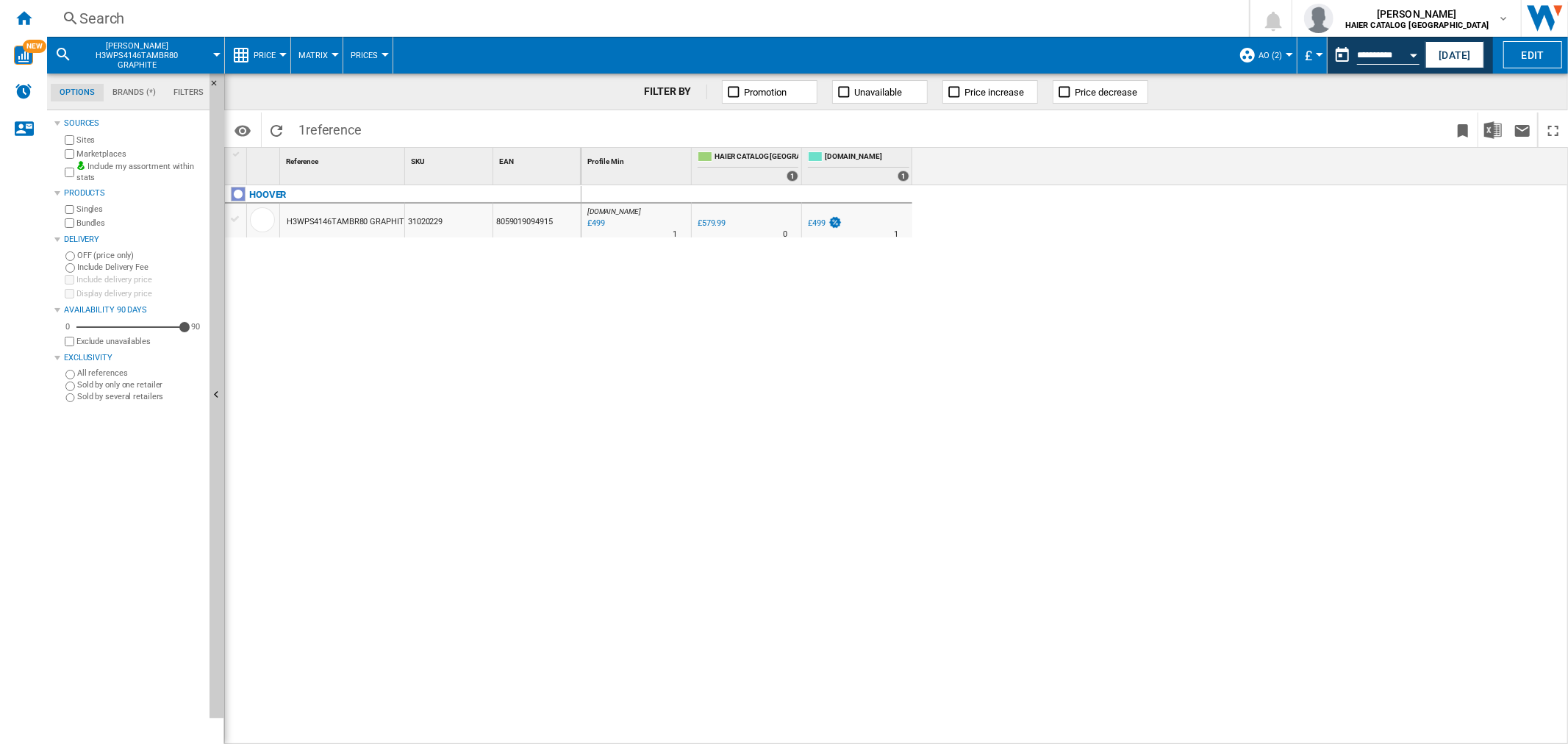
click at [137, 10] on div "Search" at bounding box center [645, 17] width 1131 height 20
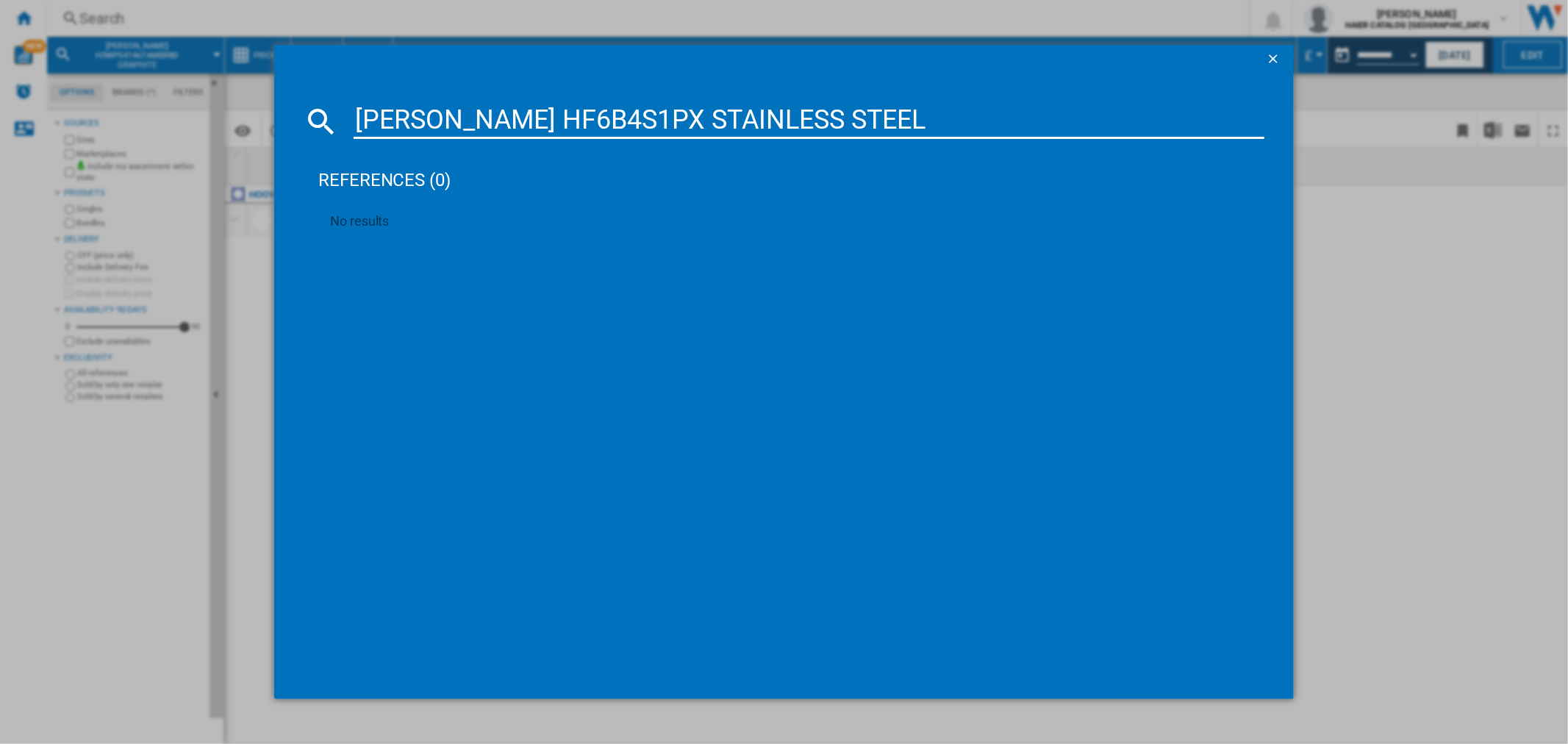
drag, startPoint x: 892, startPoint y: 111, endPoint x: 346, endPoint y: 109, distance: 546.0
click at [346, 109] on div "[PERSON_NAME] HF6B4S1PX STAINLESS STEEL" at bounding box center [784, 121] width 960 height 36
paste input "32002456"
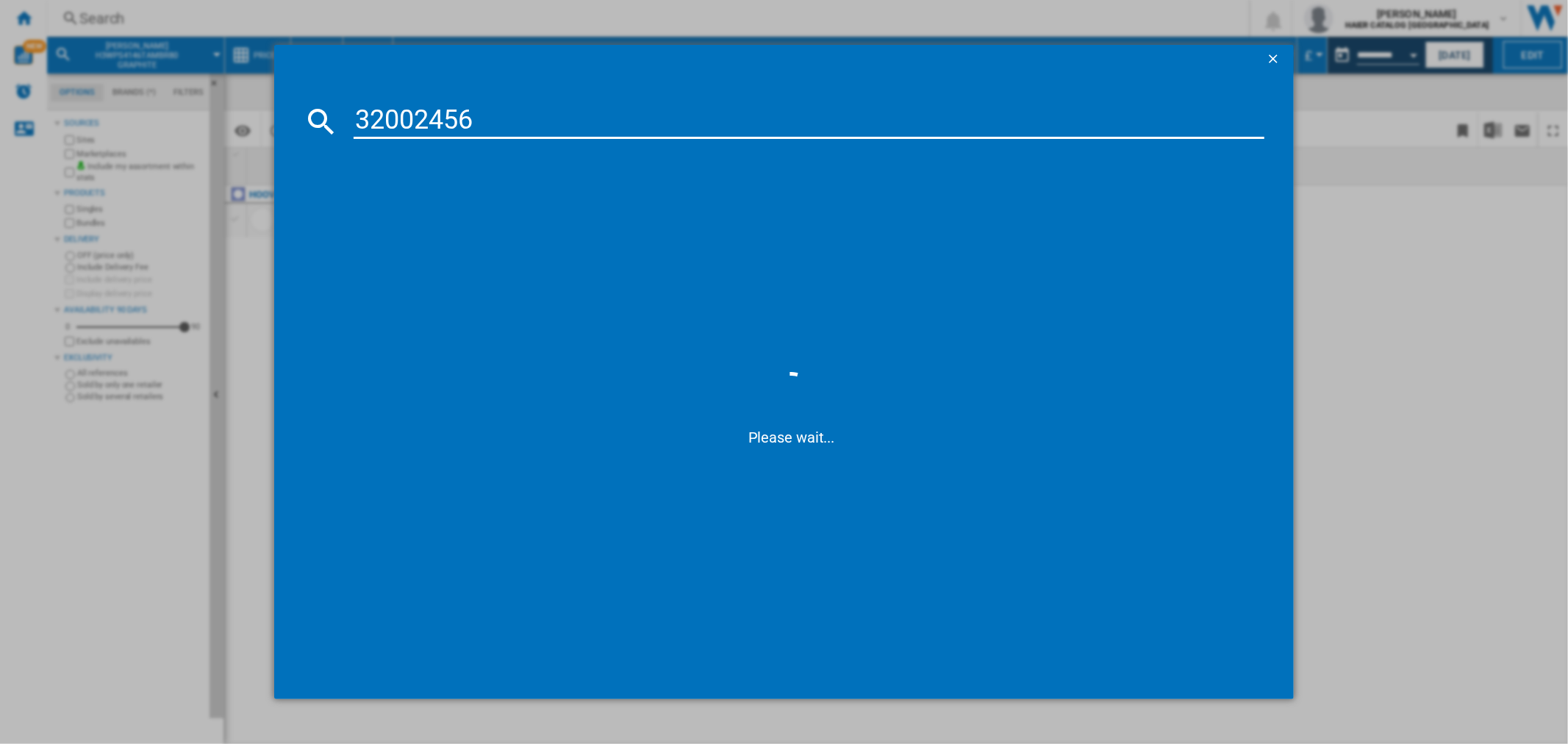
type input "32002456"
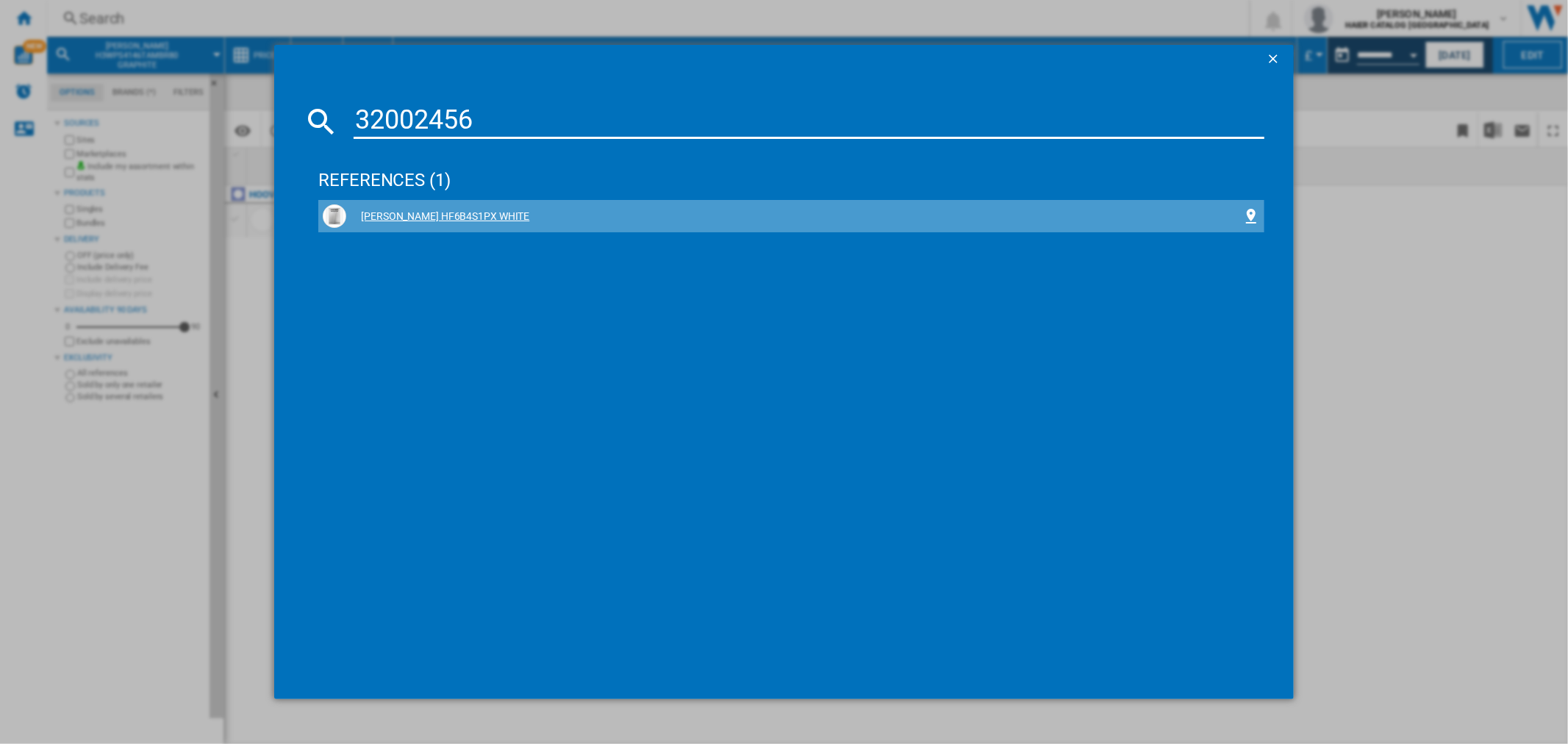
click at [425, 217] on div "[PERSON_NAME] HF6B4S1PX WHITE" at bounding box center [794, 217] width 896 height 14
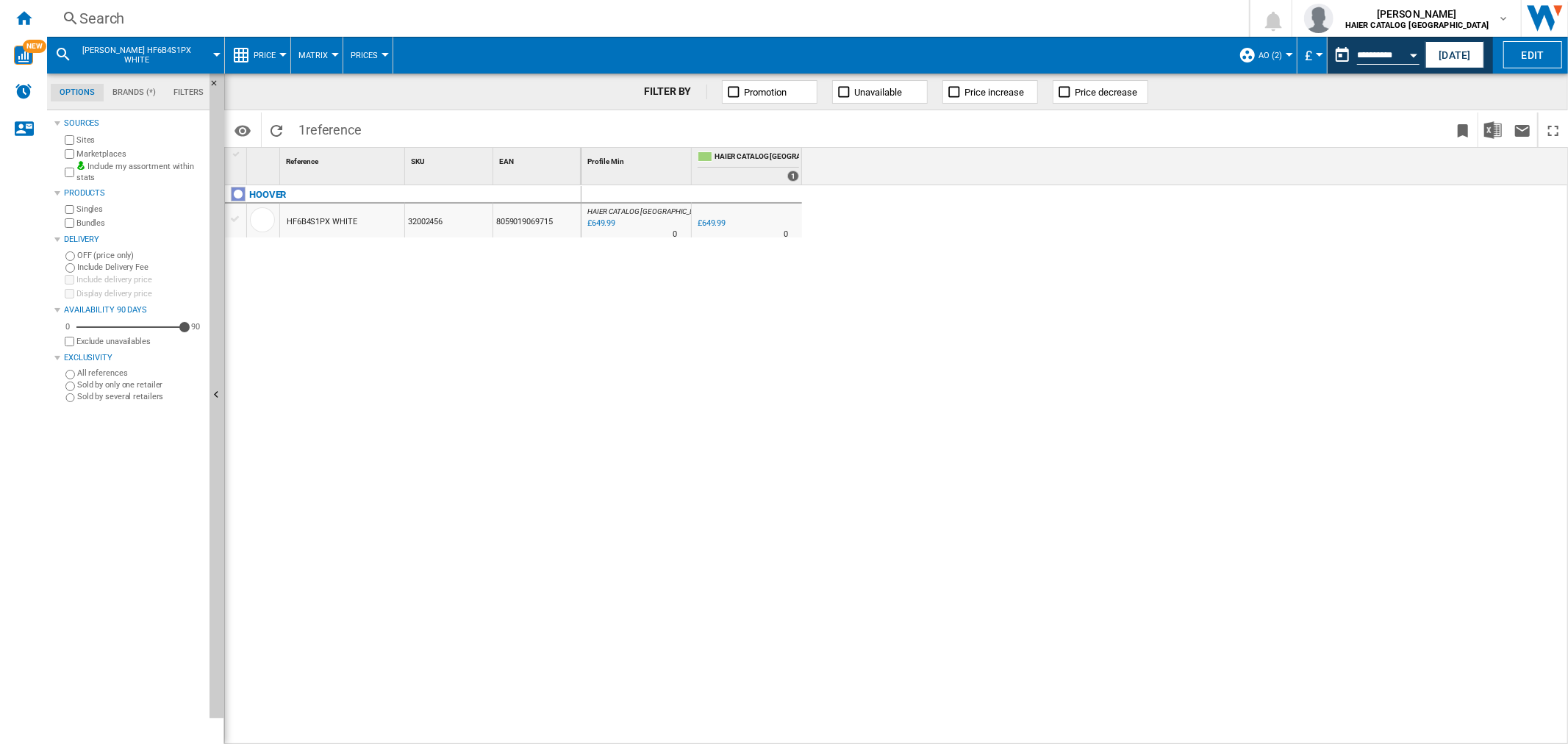
click at [114, 11] on div "Search" at bounding box center [645, 17] width 1131 height 20
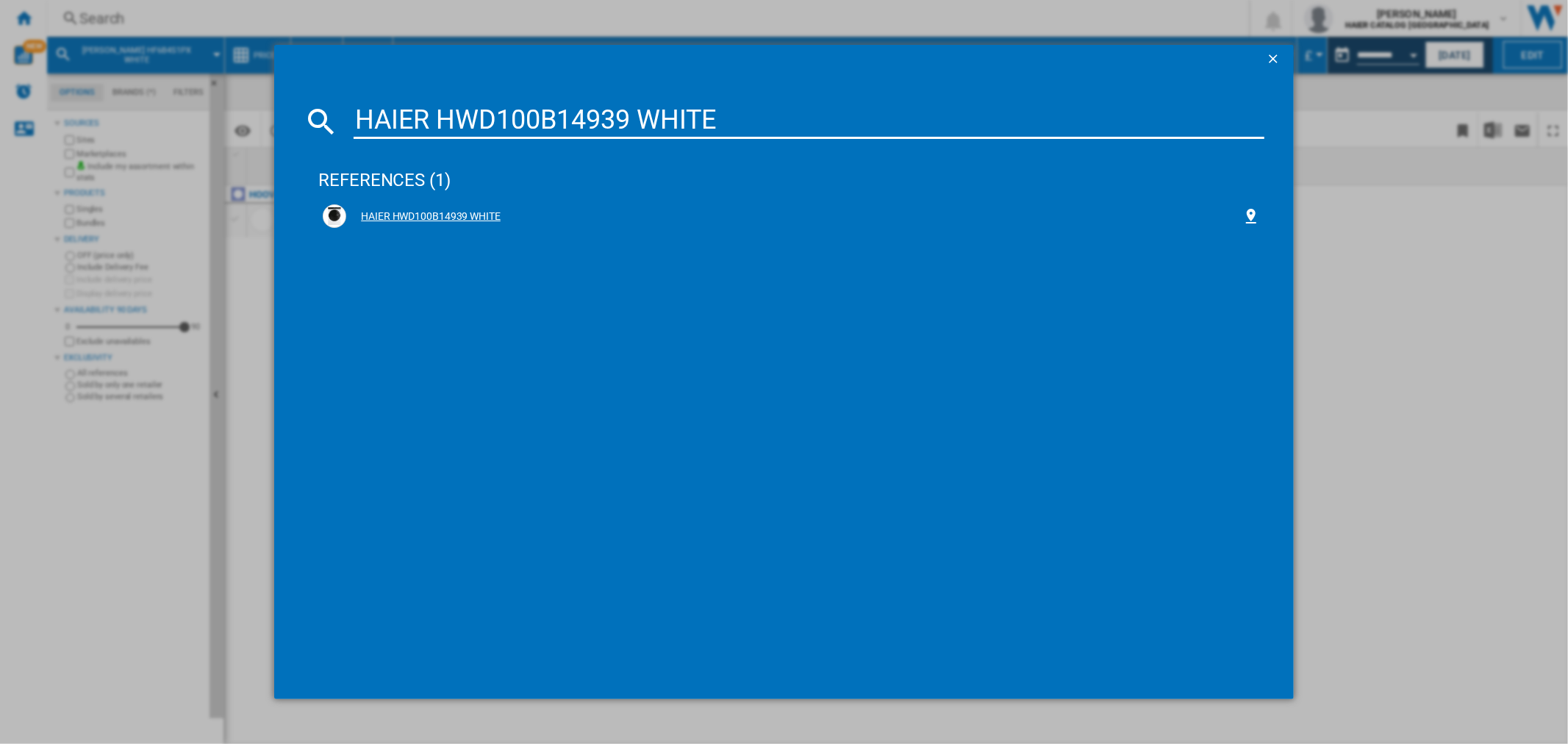
type input "HAIER HWD100B14939 WHITE"
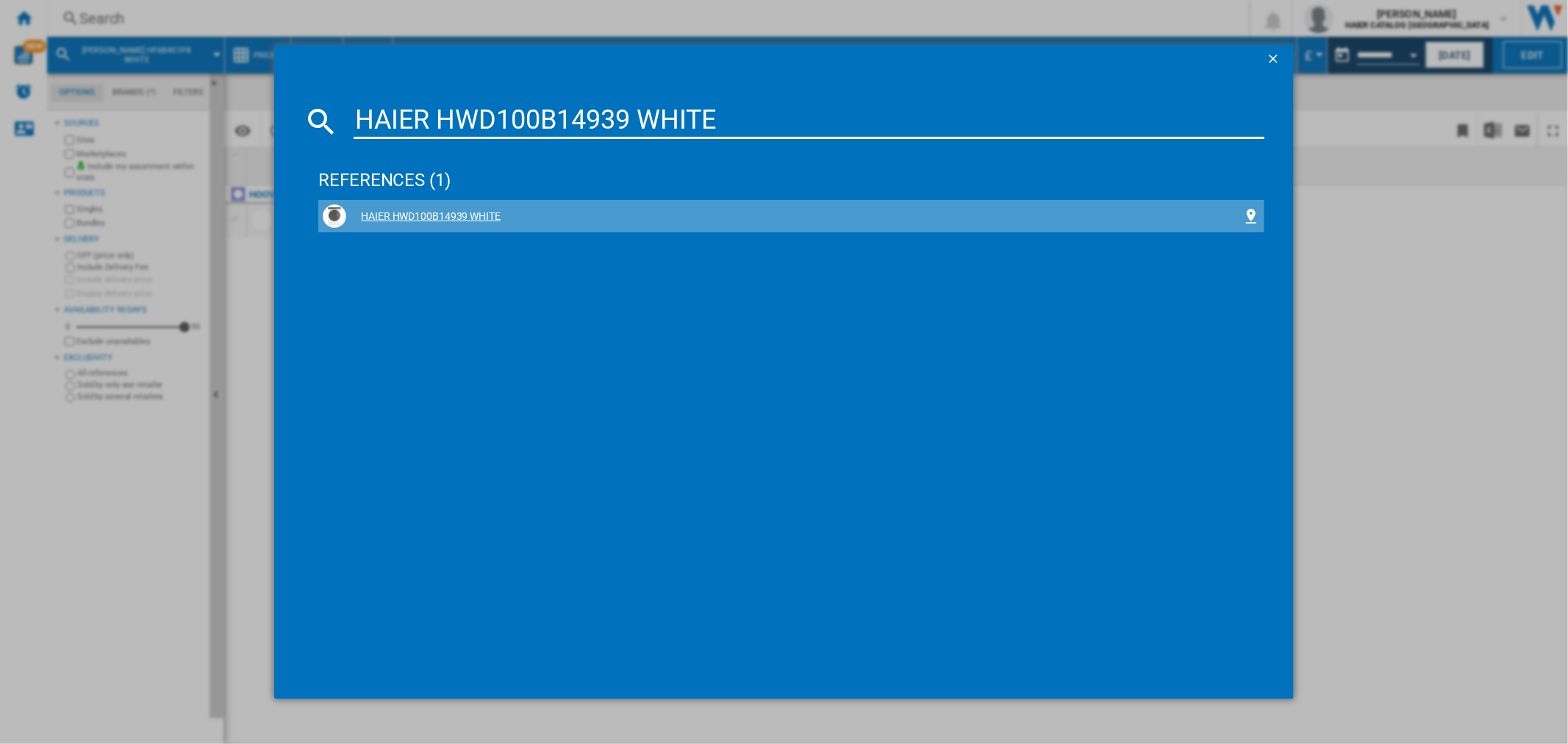
click at [392, 211] on div "HAIER HWD100B14939 WHITE" at bounding box center [794, 217] width 896 height 14
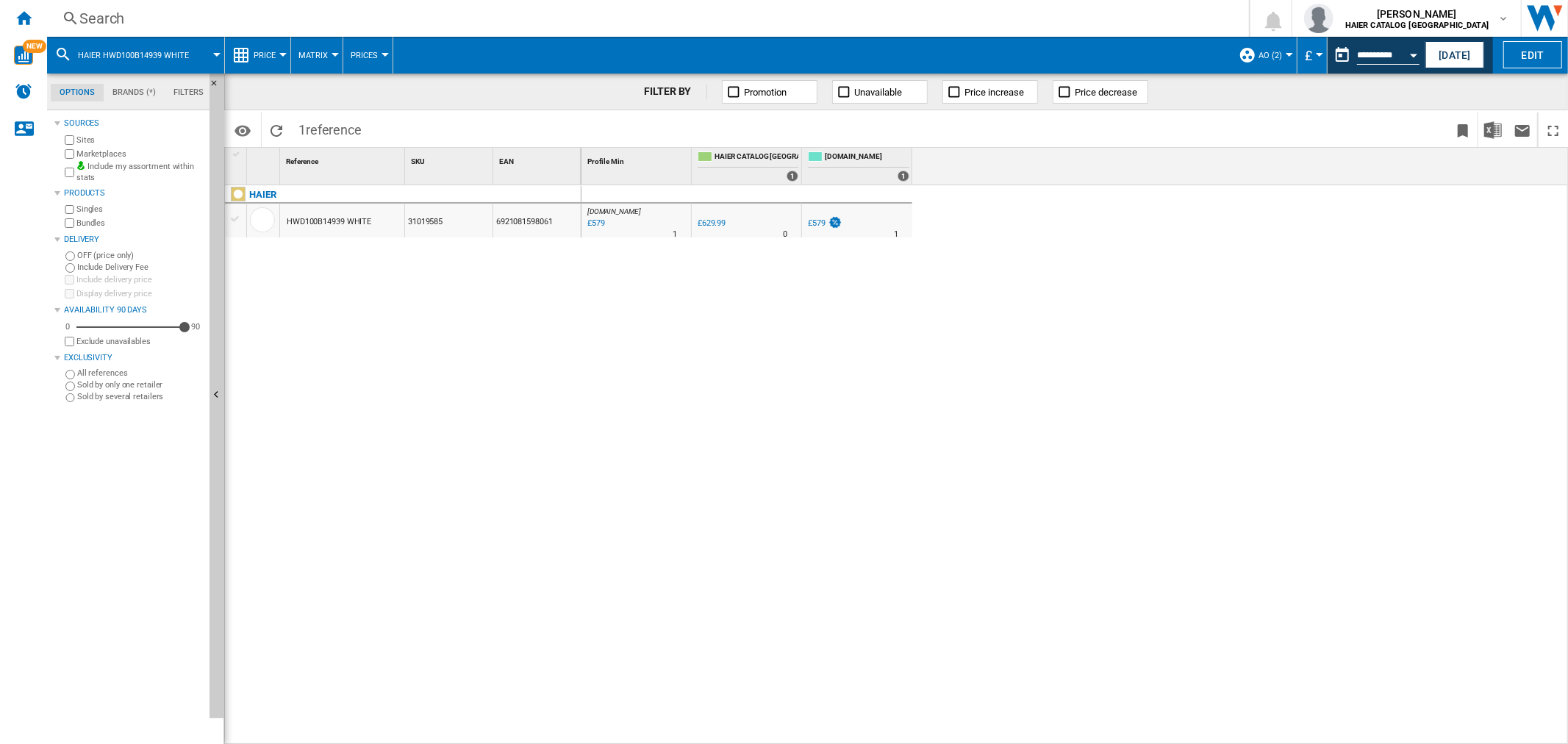
click at [141, 15] on div "Search" at bounding box center [645, 17] width 1131 height 20
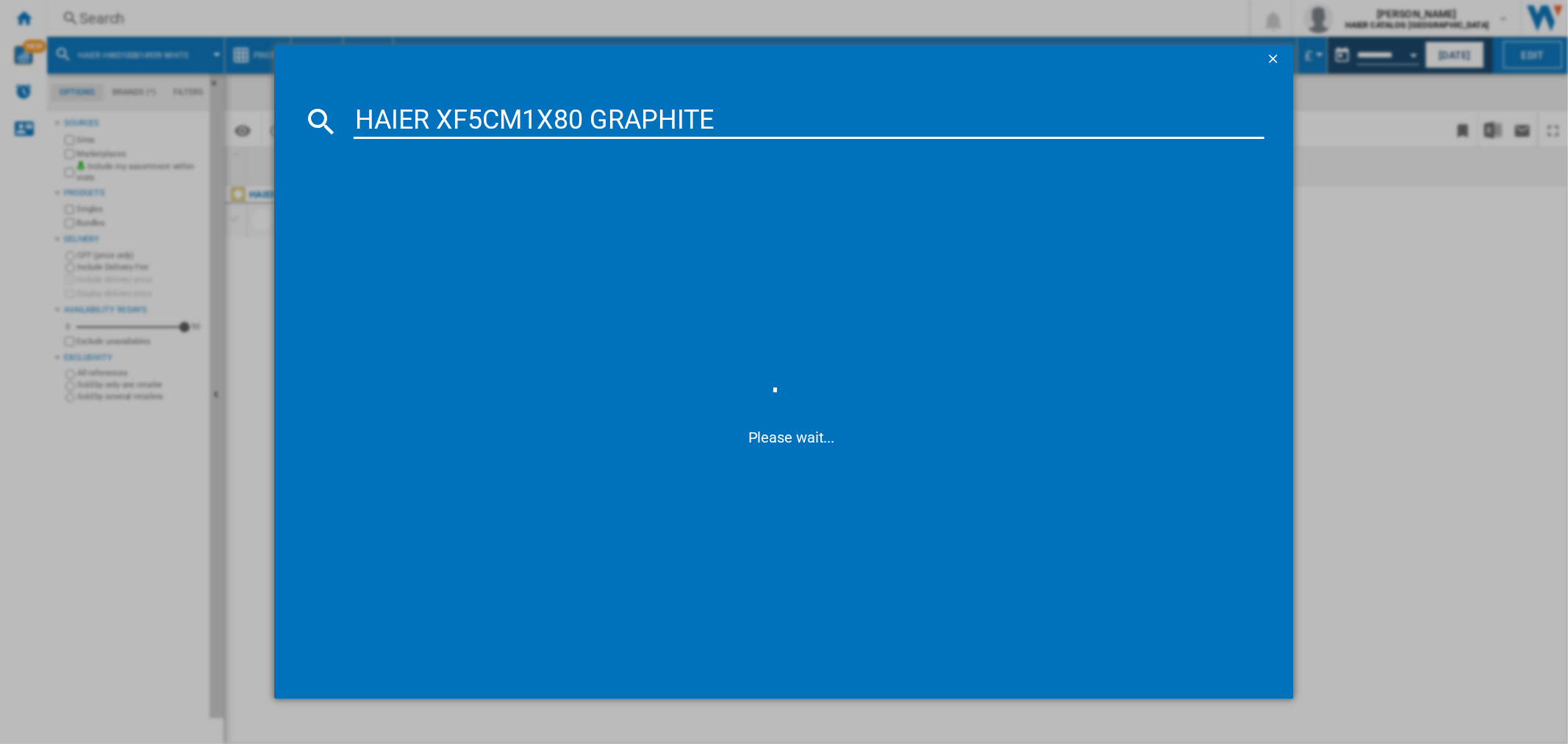
type input "HAIER XF5CM1X80 GRAPHITE"
drag, startPoint x: 426, startPoint y: 217, endPoint x: 38, endPoint y: 217, distance: 388.0
click at [426, 217] on div "HAIER XF5CM1X80 GRAPHITE" at bounding box center [794, 217] width 896 height 14
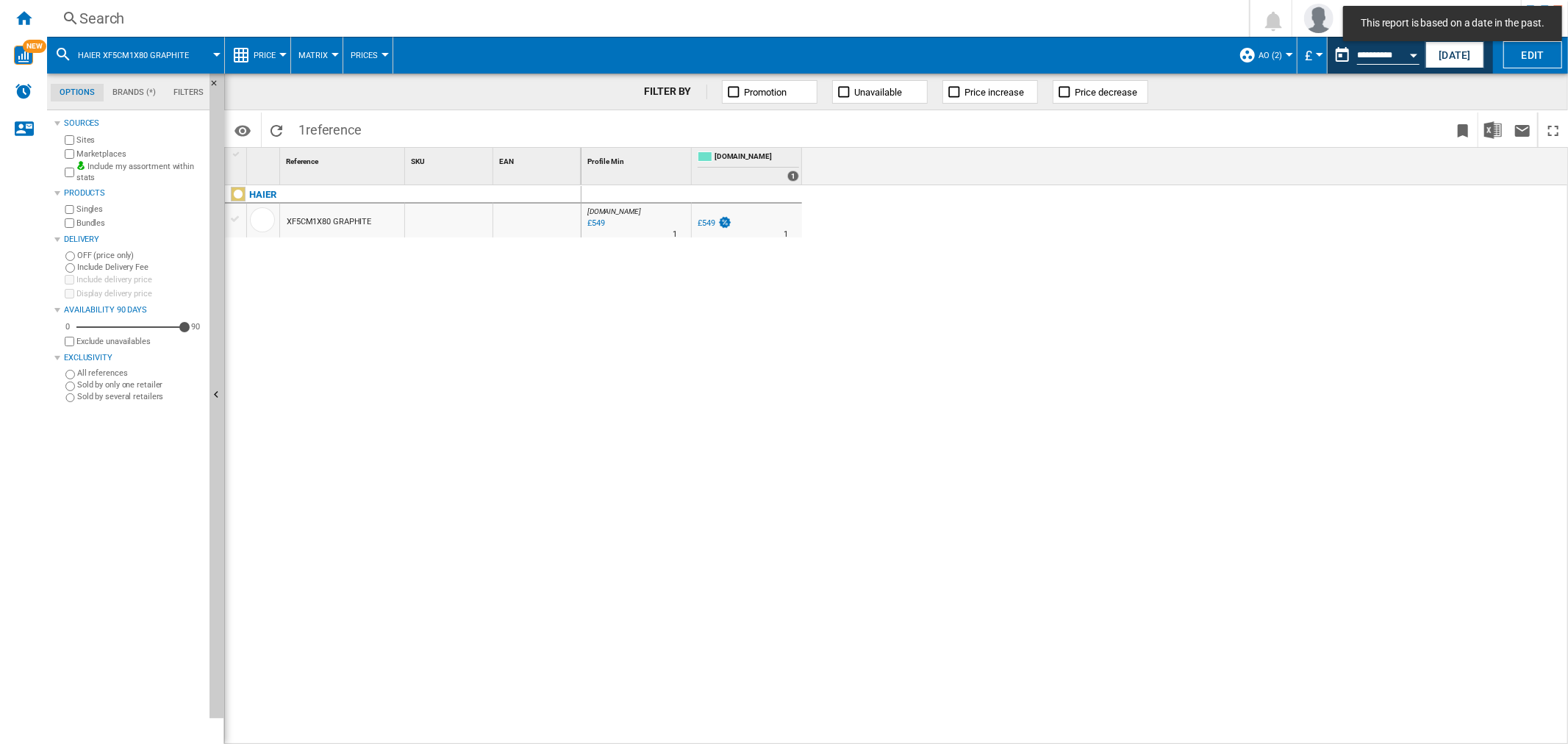
click at [158, 13] on div "Search" at bounding box center [645, 17] width 1131 height 20
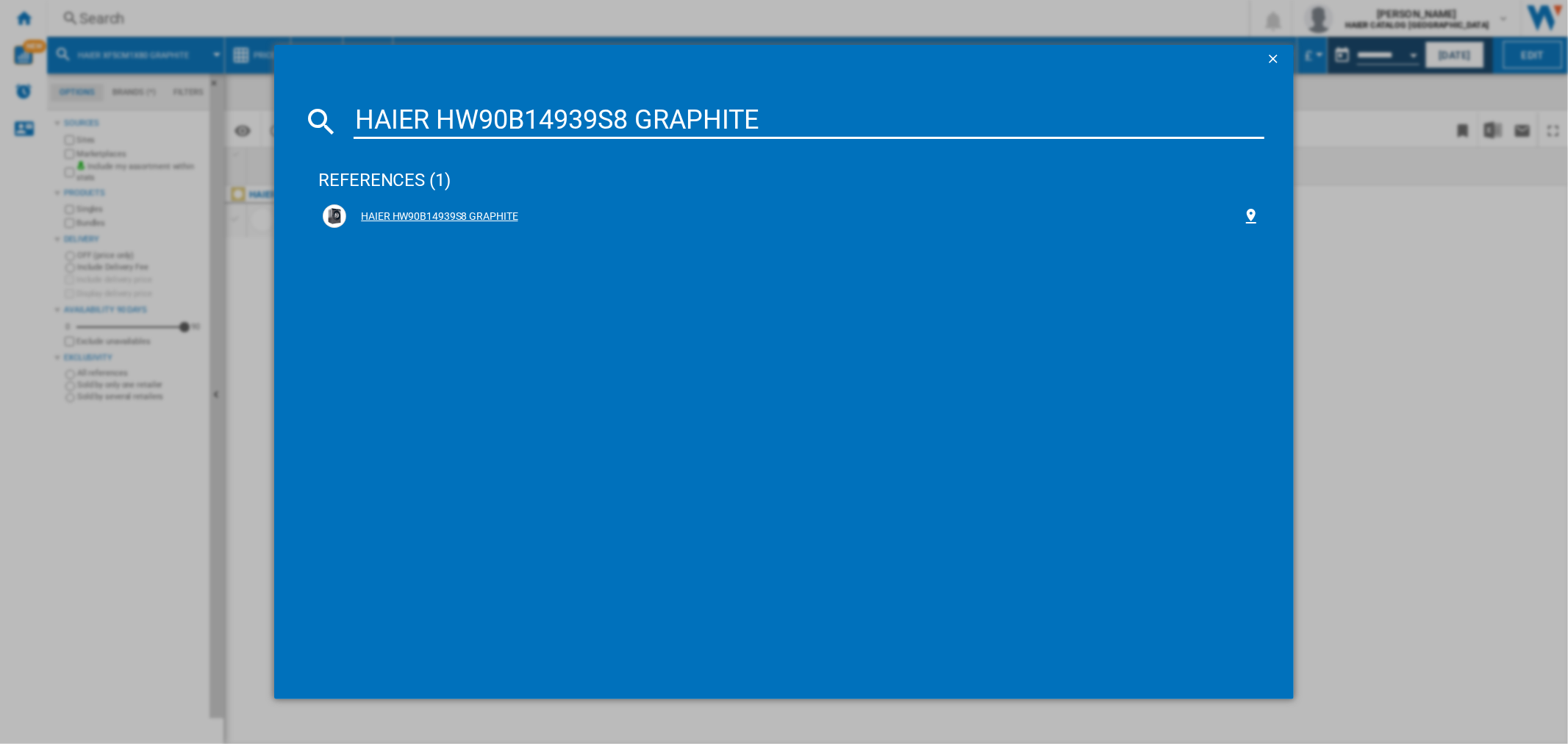
type input "HAIER HW90B14939S8 GRAPHITE"
click at [497, 210] on div "HAIER HW90B14939S8 GRAPHITE" at bounding box center [794, 217] width 896 height 14
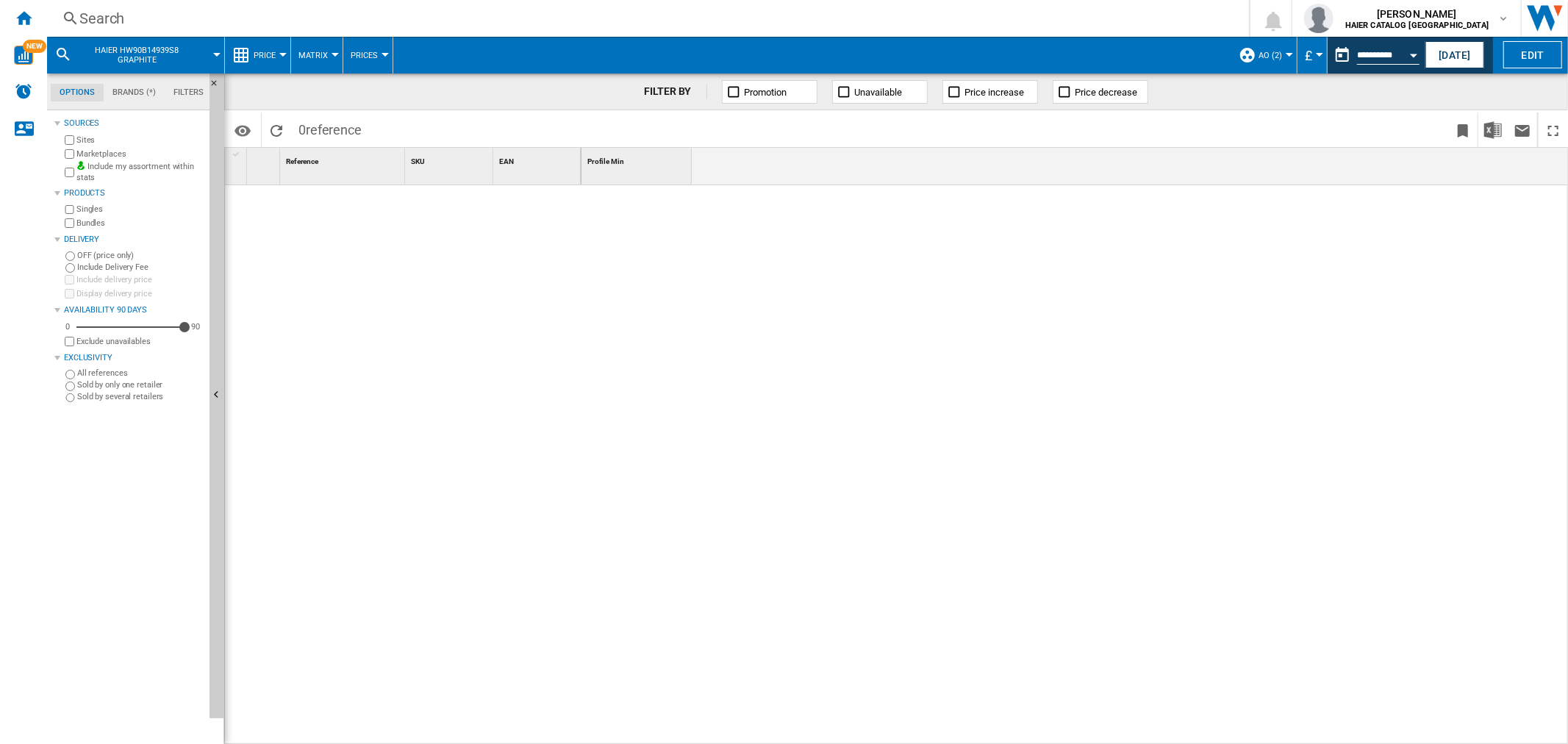
click at [128, 5] on div "Search Search 0 [PERSON_NAME] HAIER CATALOG [GEOGRAPHIC_DATA] HAIER CATALOG [GE…" at bounding box center [807, 18] width 1521 height 37
click at [120, 13] on div "Search" at bounding box center [645, 17] width 1131 height 20
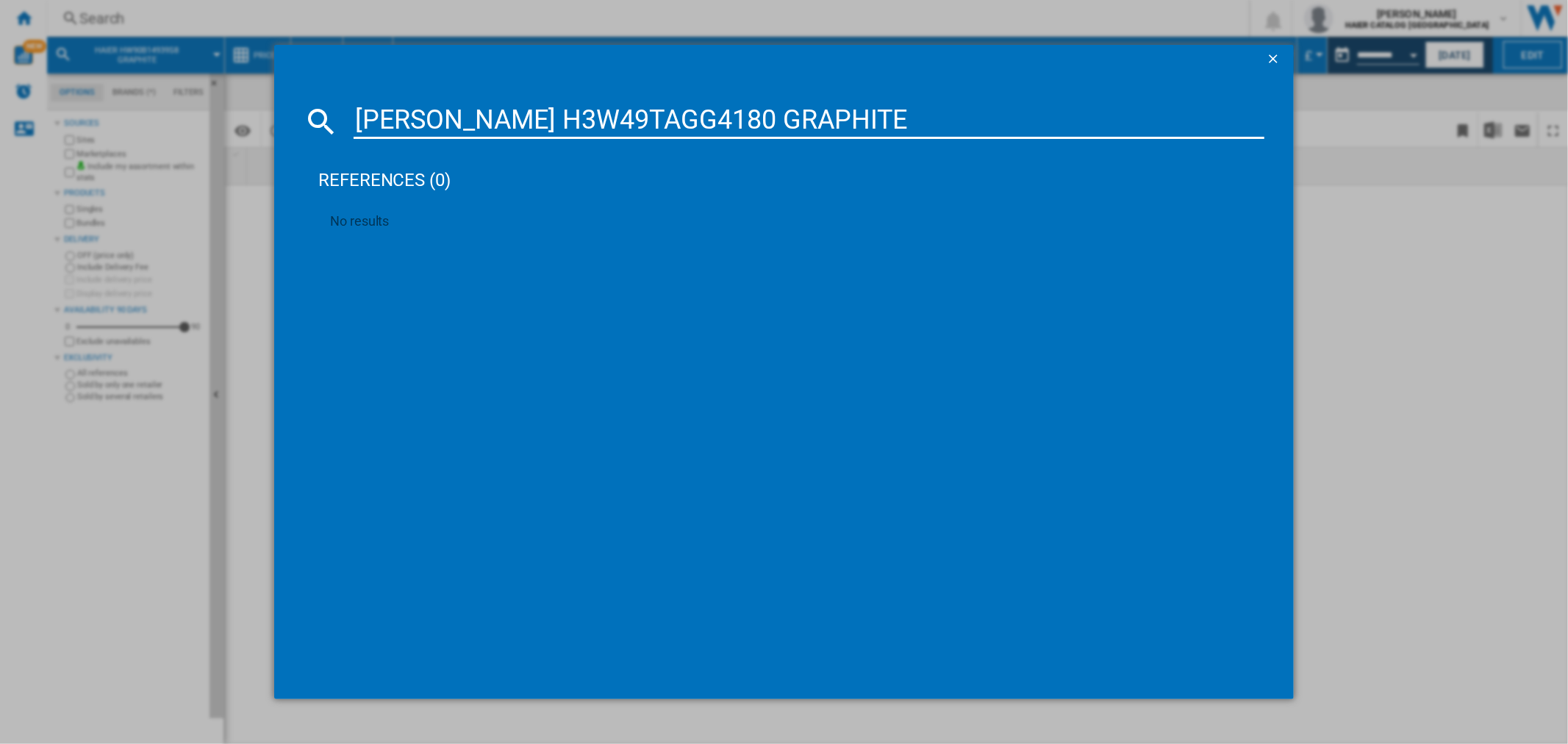
drag, startPoint x: 850, startPoint y: 113, endPoint x: 58, endPoint y: 99, distance: 792.1
click at [58, 99] on div "[PERSON_NAME] H3W49TAGG4180 GRAPHITE references (0) No results" at bounding box center [784, 372] width 1568 height 744
paste input "NDEH9A2TCE W"
type input "[PERSON_NAME] NDEH9A2TCE WHITE"
click at [494, 214] on div "[PERSON_NAME] NDEH9A2TCE80 WHITE" at bounding box center [794, 217] width 896 height 14
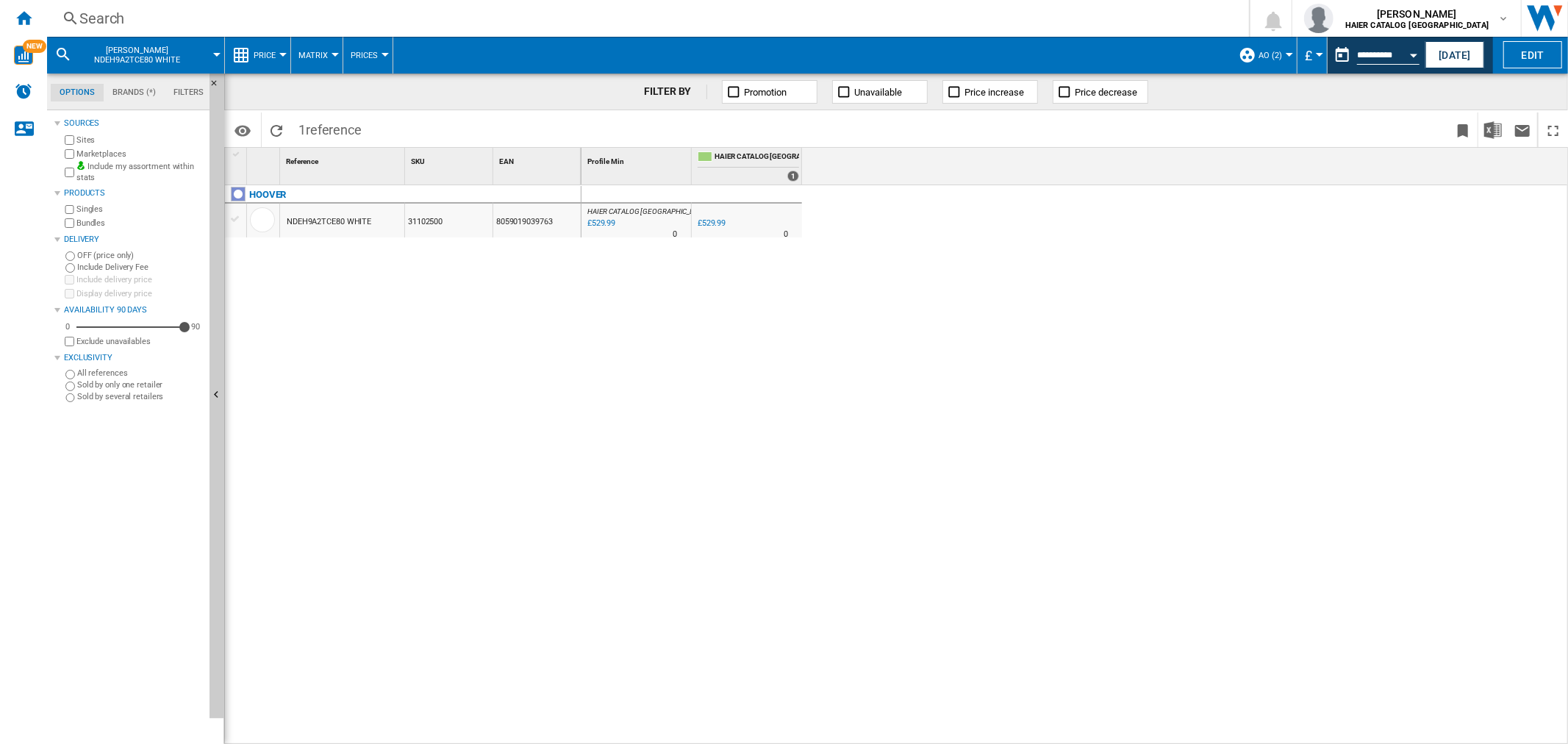
click at [145, 9] on div "Search" at bounding box center [645, 17] width 1131 height 20
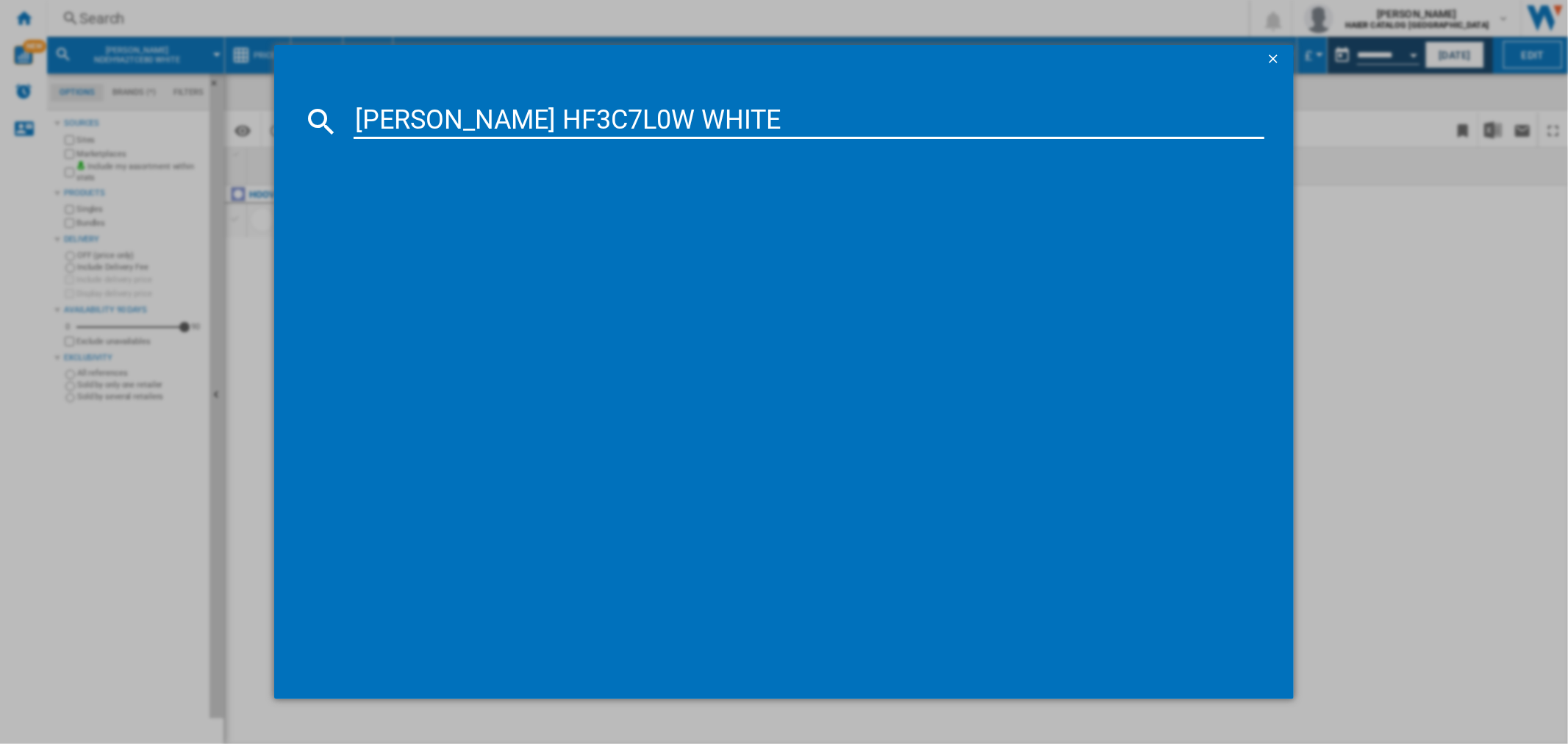
type input "[PERSON_NAME] HF3C7L0W WHITE"
click at [706, 116] on input "[PERSON_NAME] HF3C7L0W WHITE" at bounding box center [809, 121] width 910 height 36
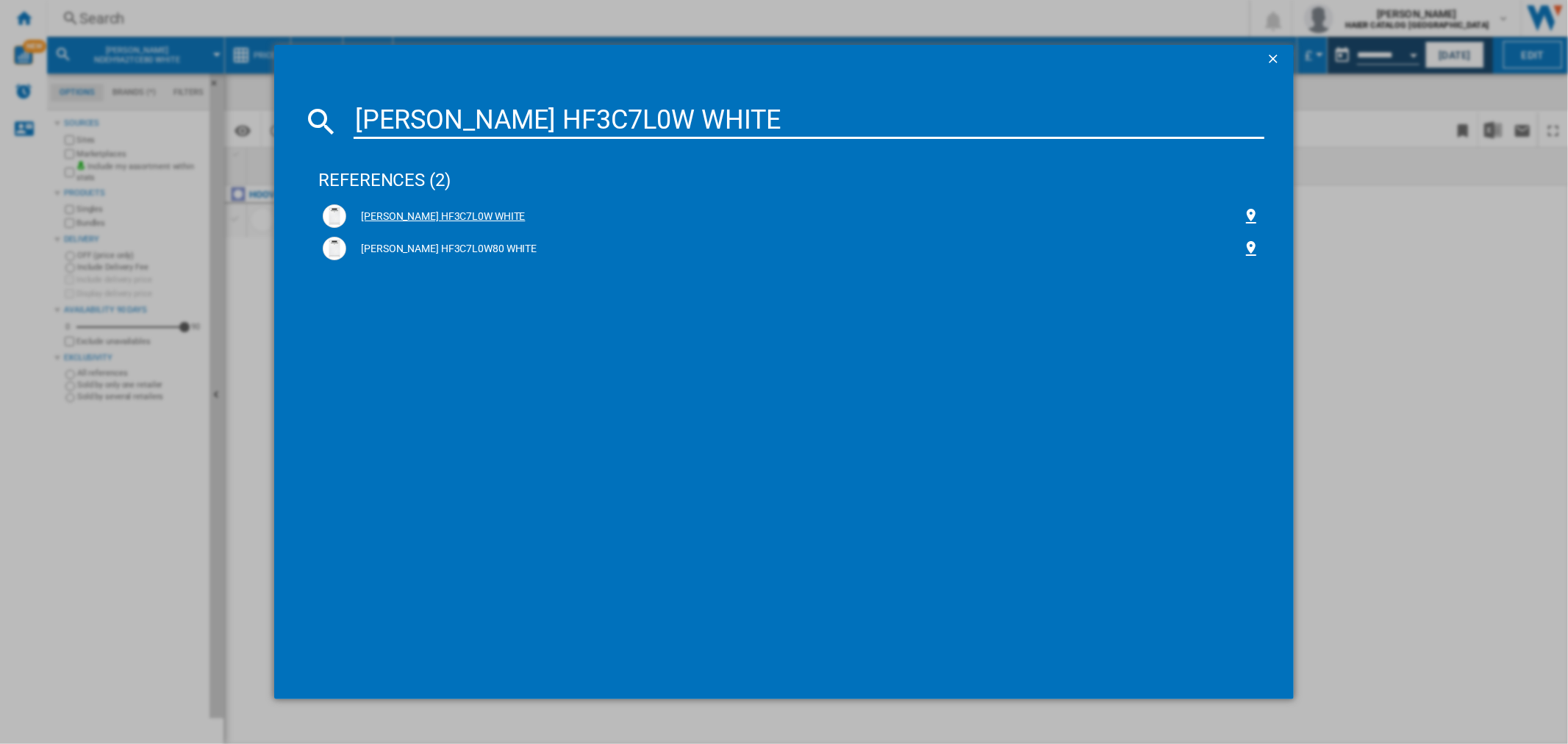
click at [437, 211] on div "[PERSON_NAME] HF3C7L0W WHITE" at bounding box center [794, 217] width 896 height 14
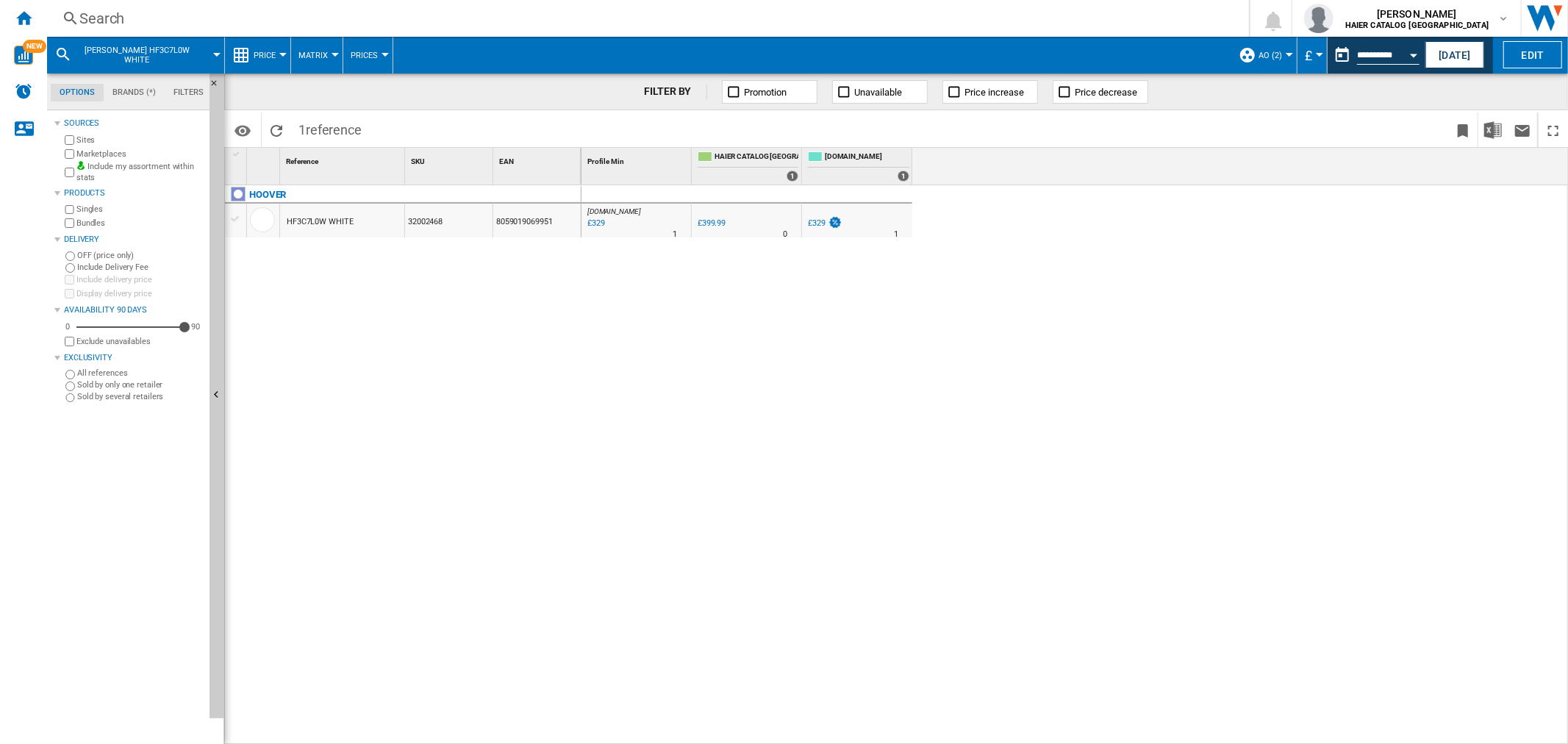
click at [111, 27] on div "Search" at bounding box center [645, 17] width 1131 height 20
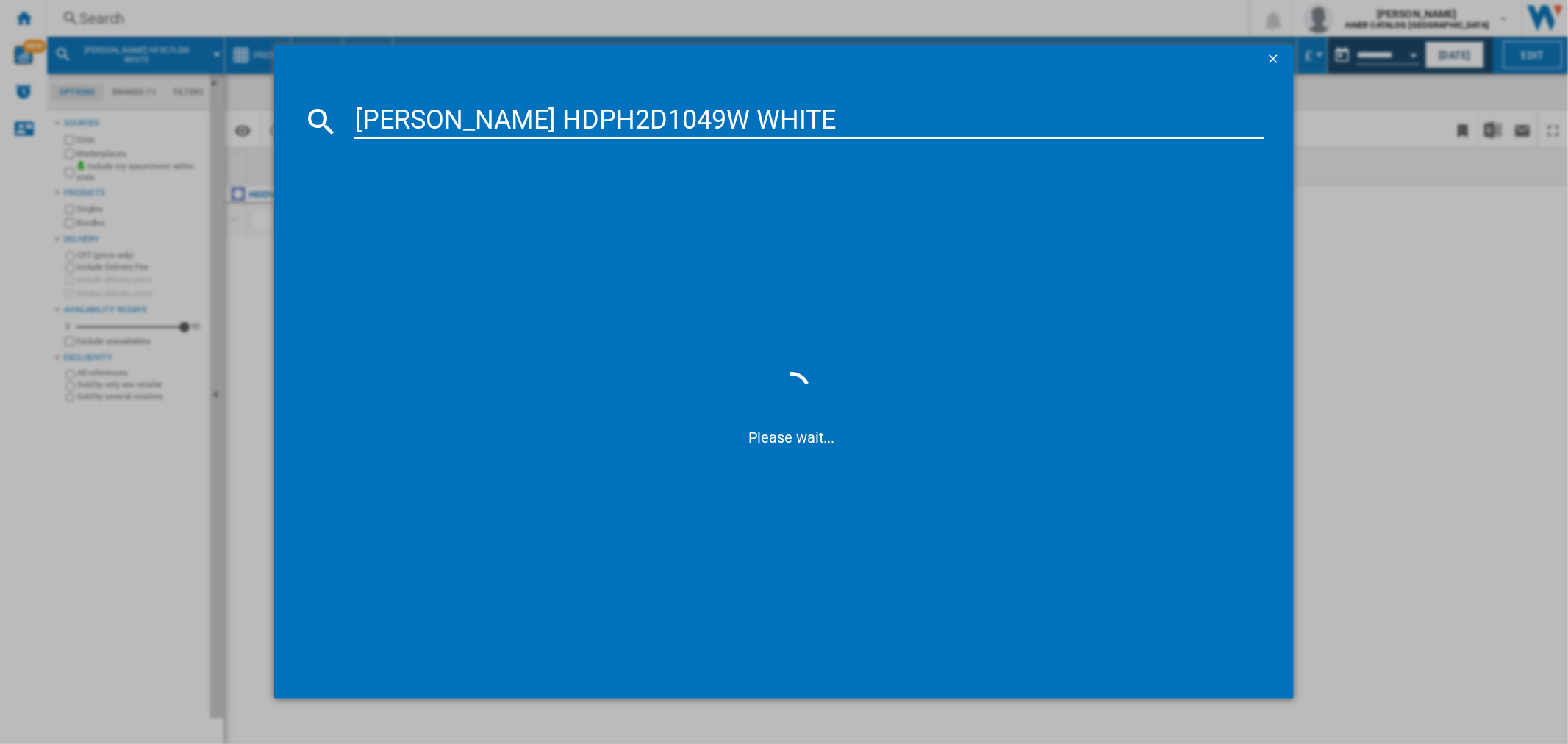
type input "[PERSON_NAME] HDPH2D1049W WHITE"
click at [425, 214] on div "[PERSON_NAME] HDPH2D1049W WHITE" at bounding box center [794, 217] width 896 height 14
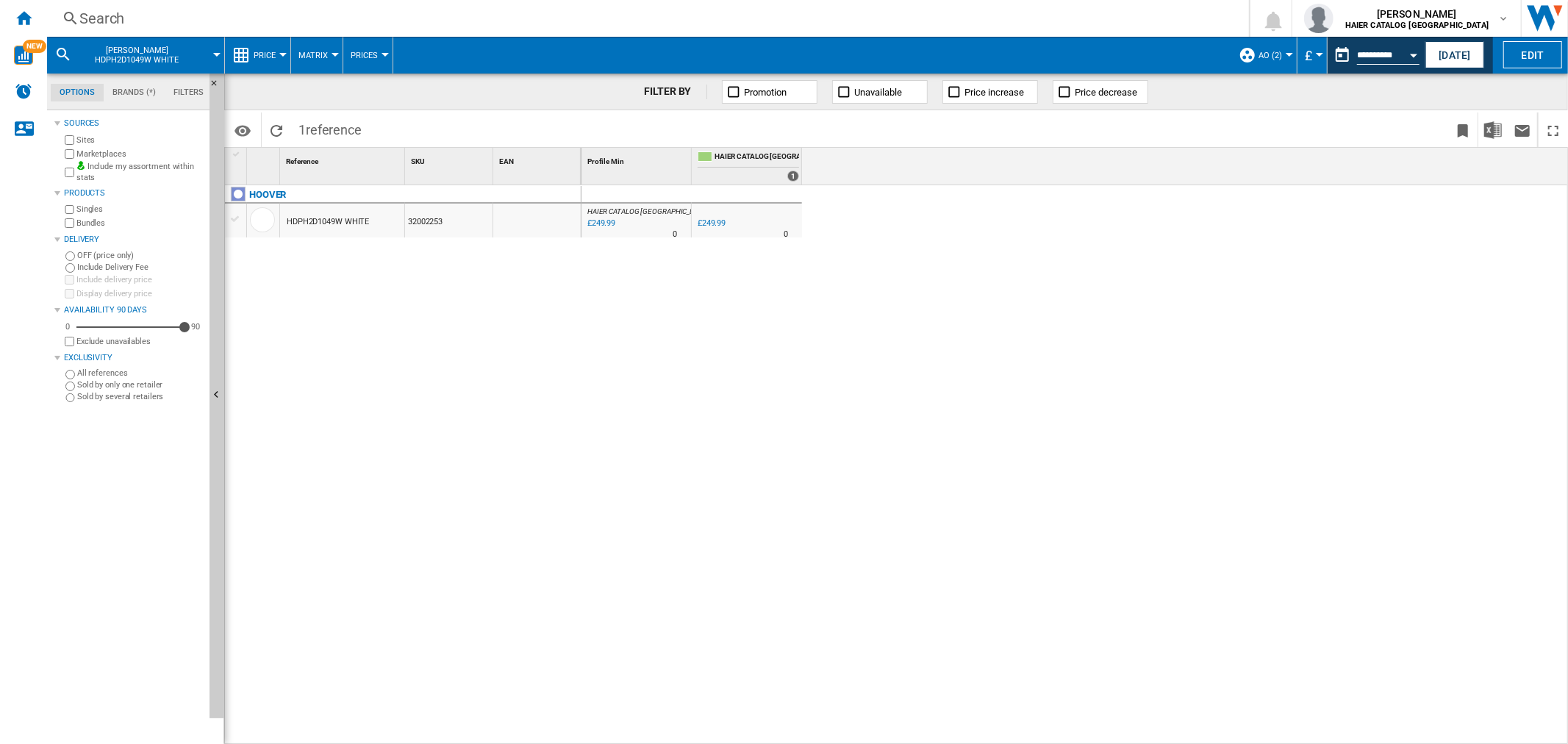
click at [159, 23] on div "Search" at bounding box center [645, 17] width 1131 height 20
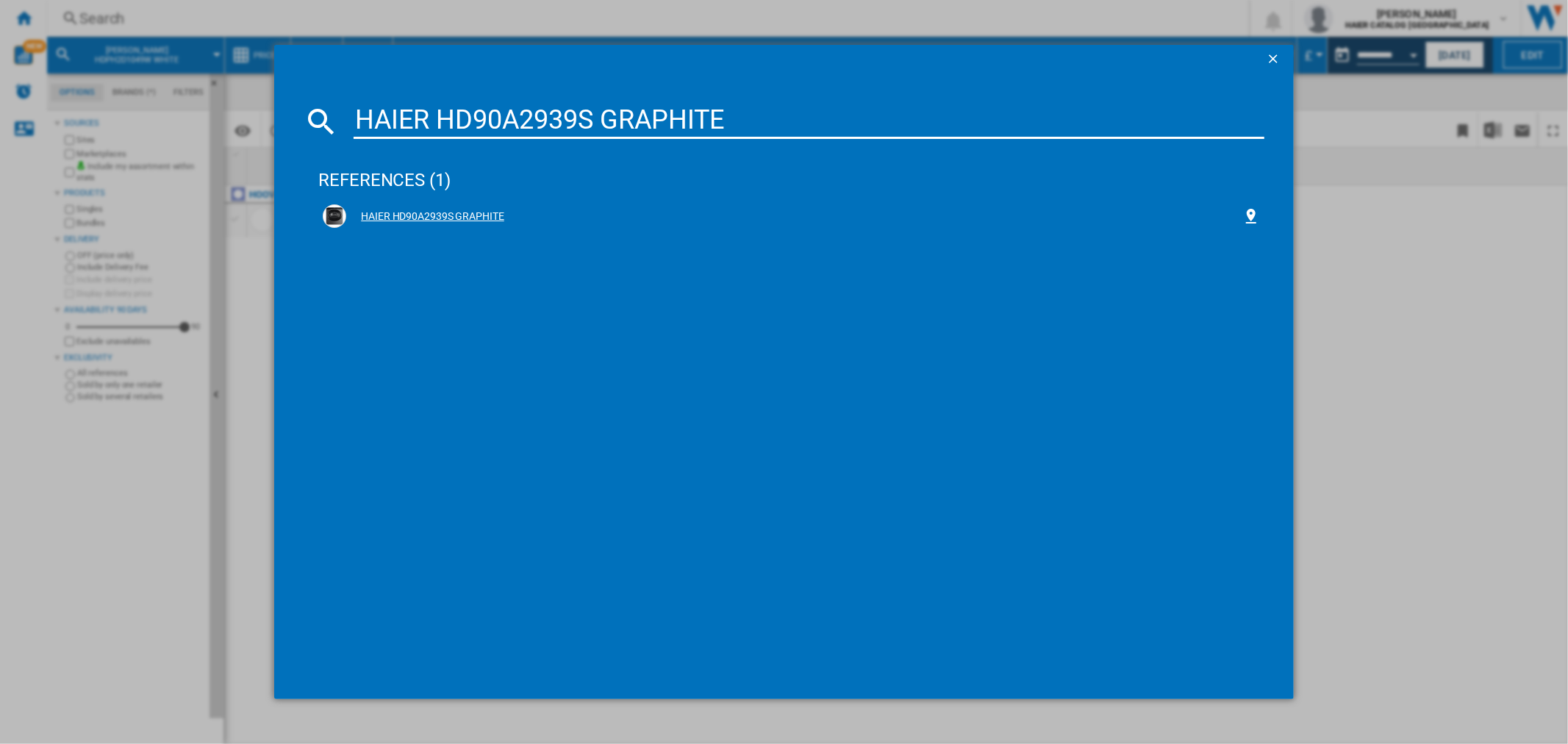
type input "HAIER HD90A2939S GRAPHITE"
click at [450, 211] on div "HAIER HD90A2939S GRAPHITE" at bounding box center [794, 217] width 896 height 14
